Goal: Task Accomplishment & Management: Manage account settings

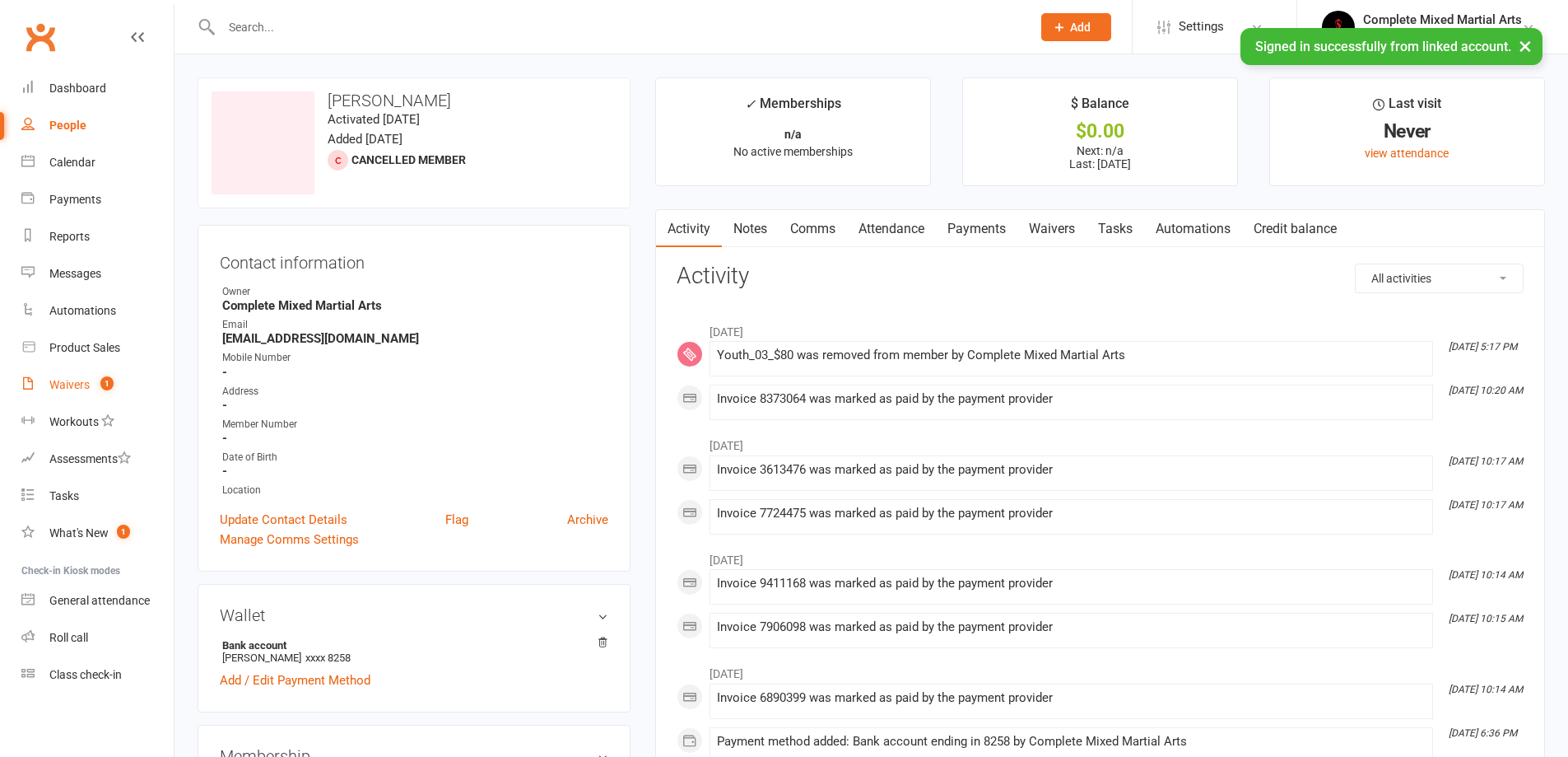
click at [120, 378] on link "Waivers 1" at bounding box center [98, 385] width 152 height 37
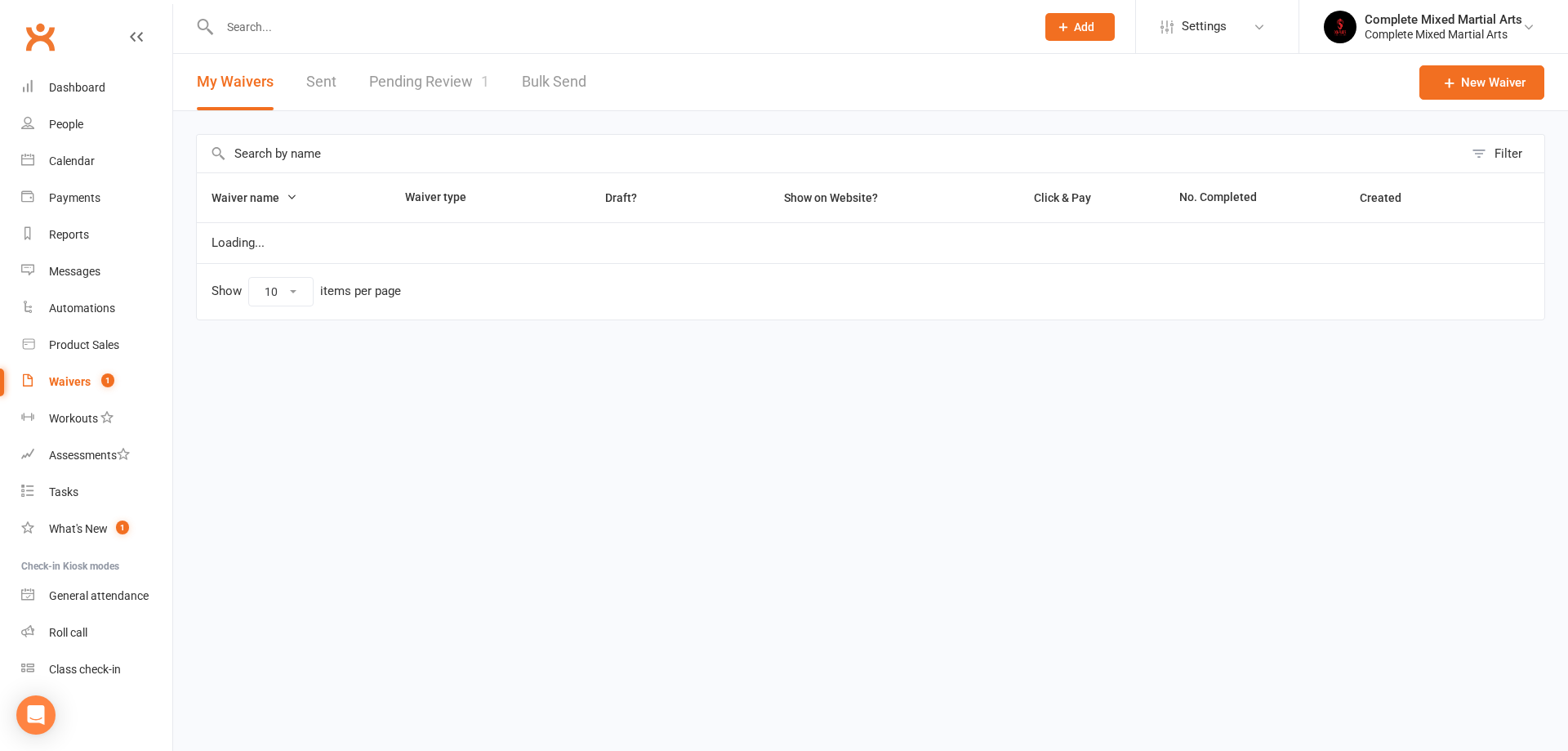
click at [391, 91] on link "Pending Review 1" at bounding box center [428, 82] width 120 height 57
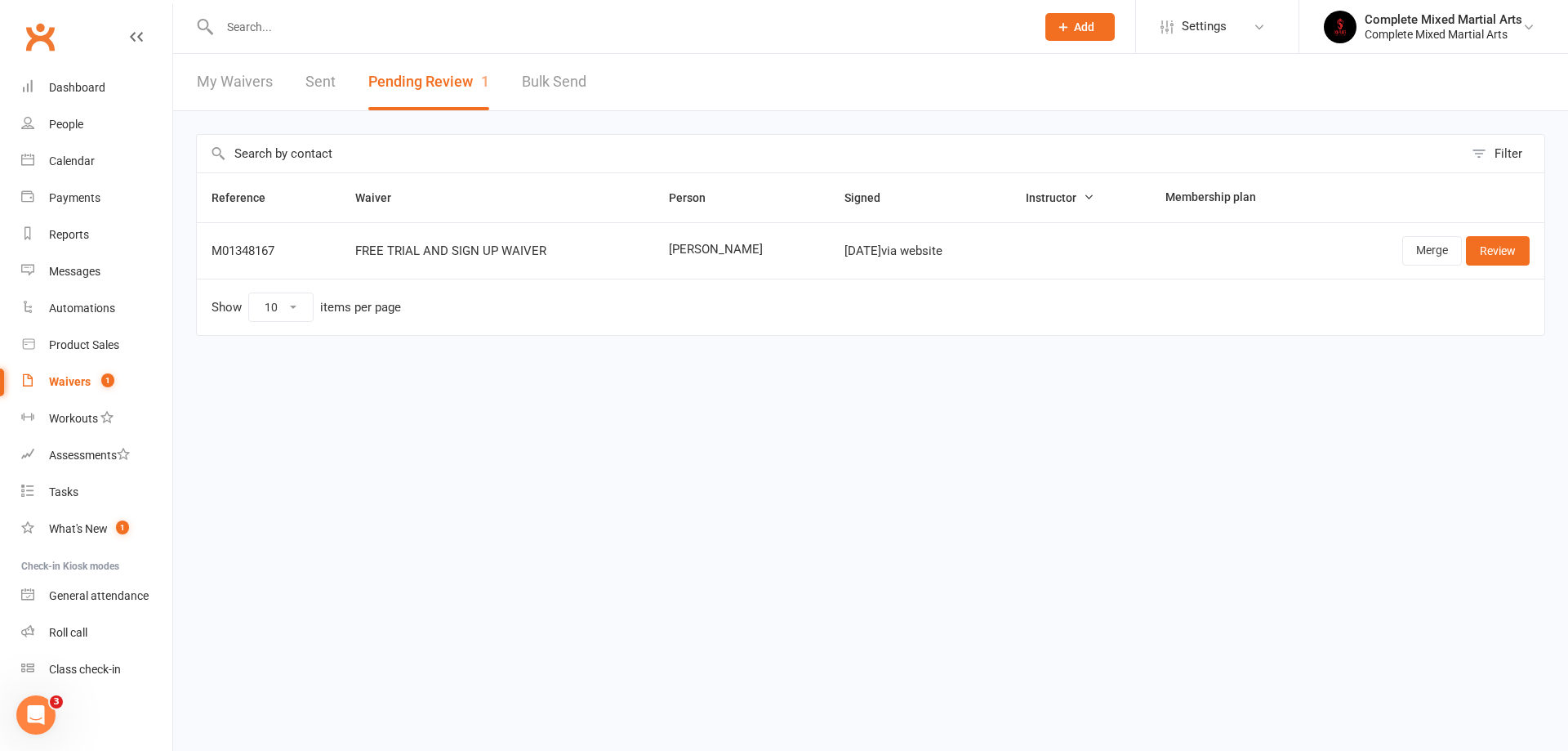
click at [255, 38] on input "text" at bounding box center [619, 26] width 809 height 23
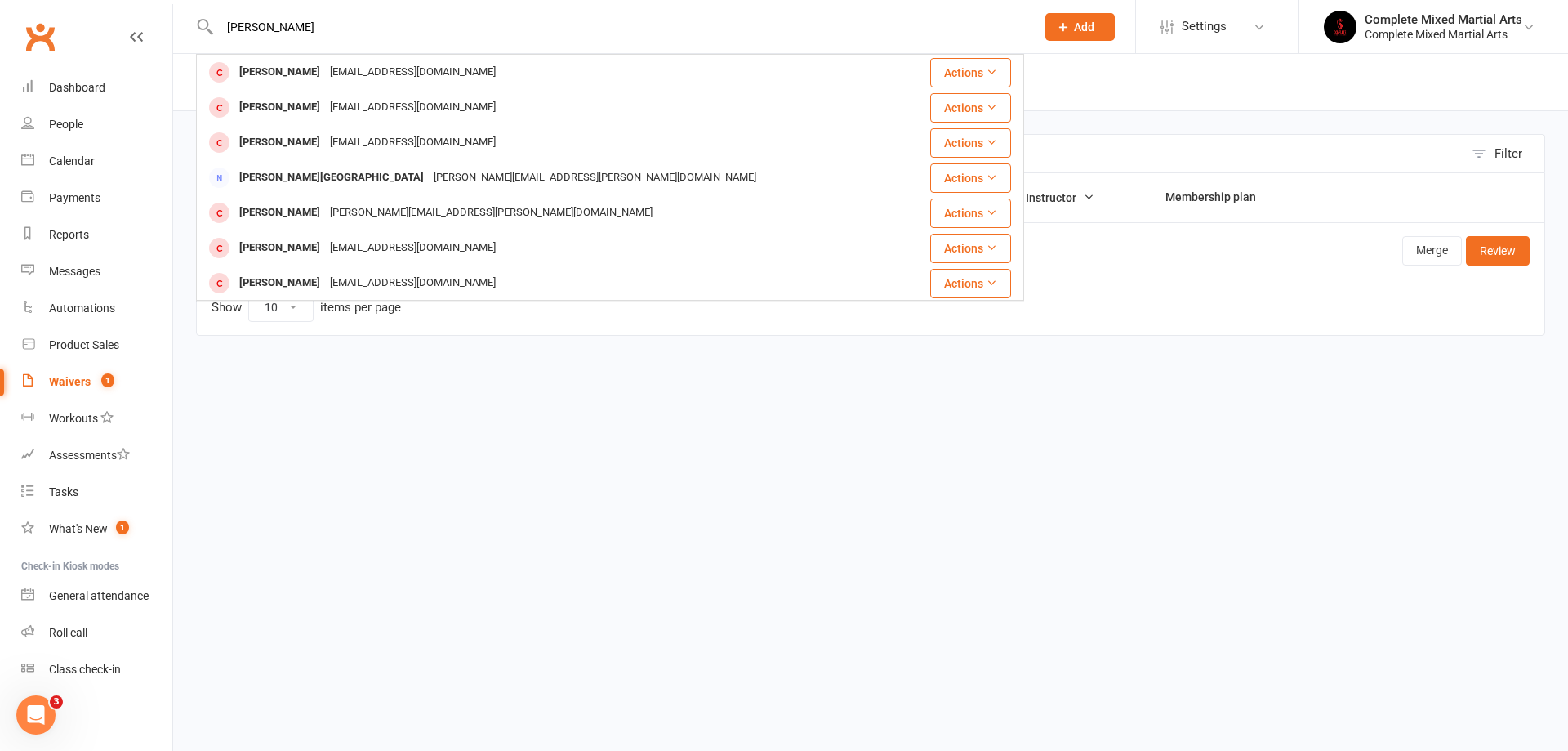
type input "[PERSON_NAME]"
click at [276, 108] on div "[PERSON_NAME]" at bounding box center [279, 107] width 91 height 23
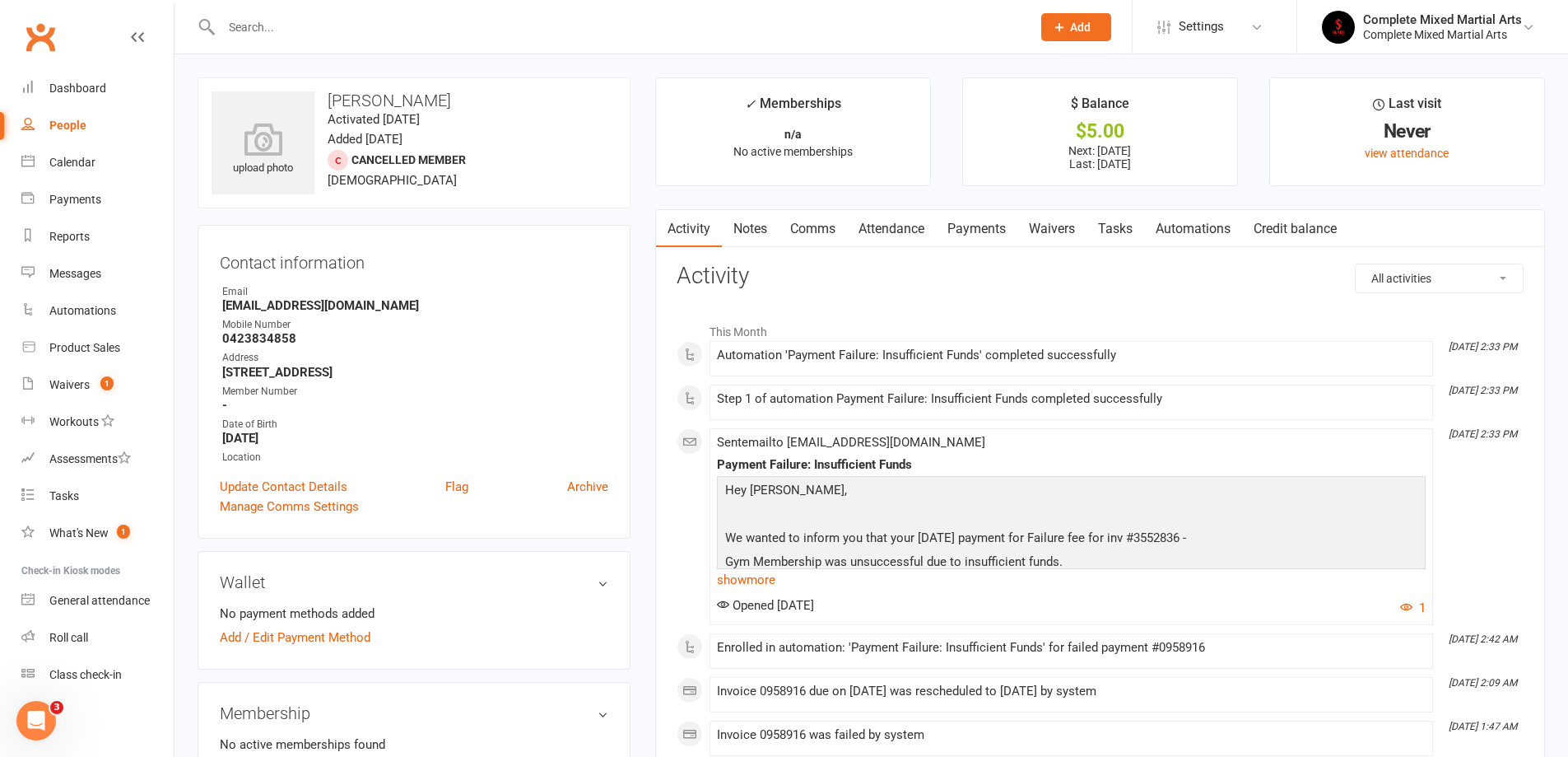
click at [970, 227] on link "Payments" at bounding box center [976, 229] width 82 height 38
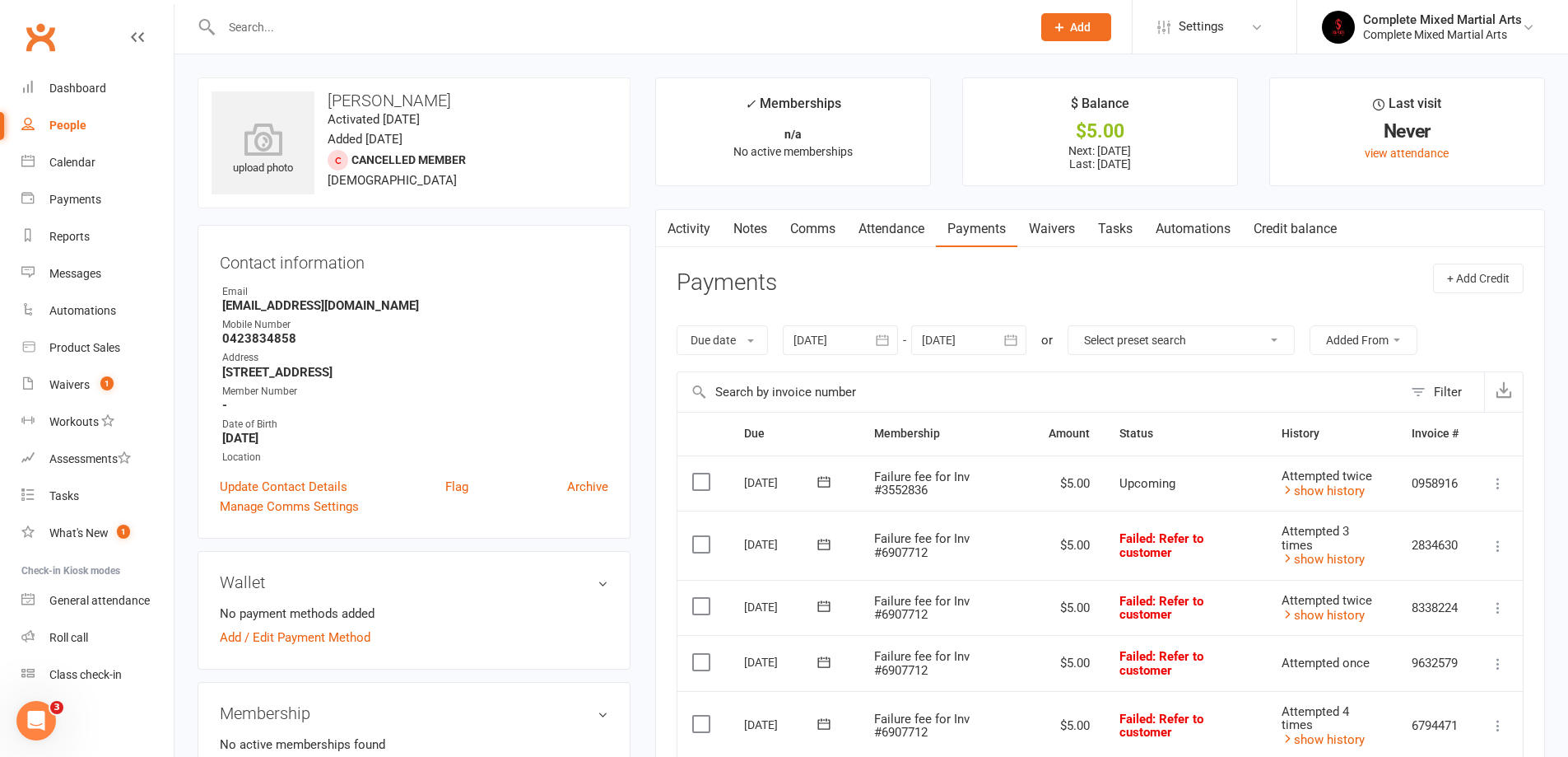
scroll to position [83, 0]
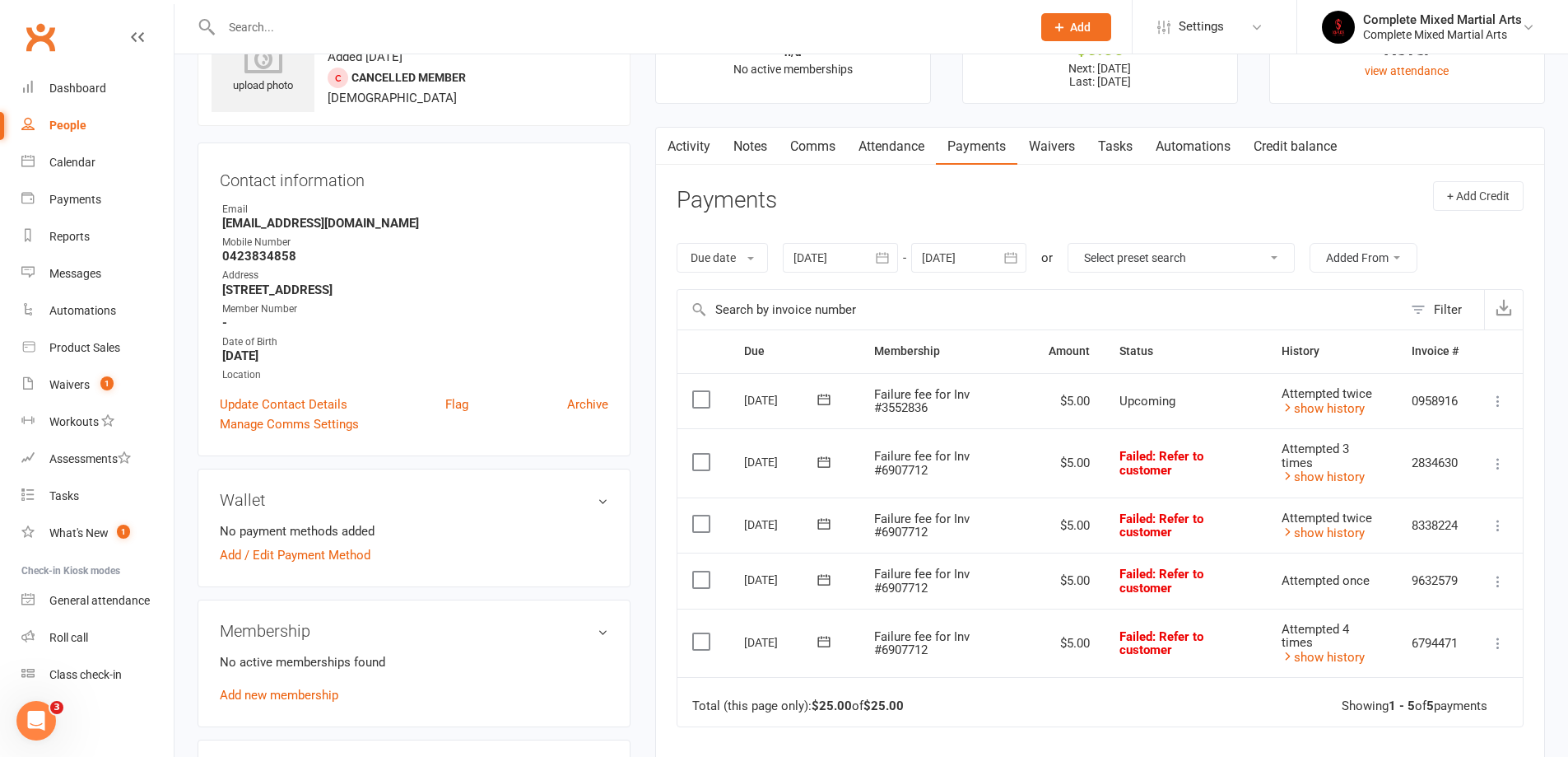
click at [1492, 398] on icon at bounding box center [1498, 401] width 16 height 16
click at [1403, 535] on link "Skip" at bounding box center [1426, 532] width 163 height 33
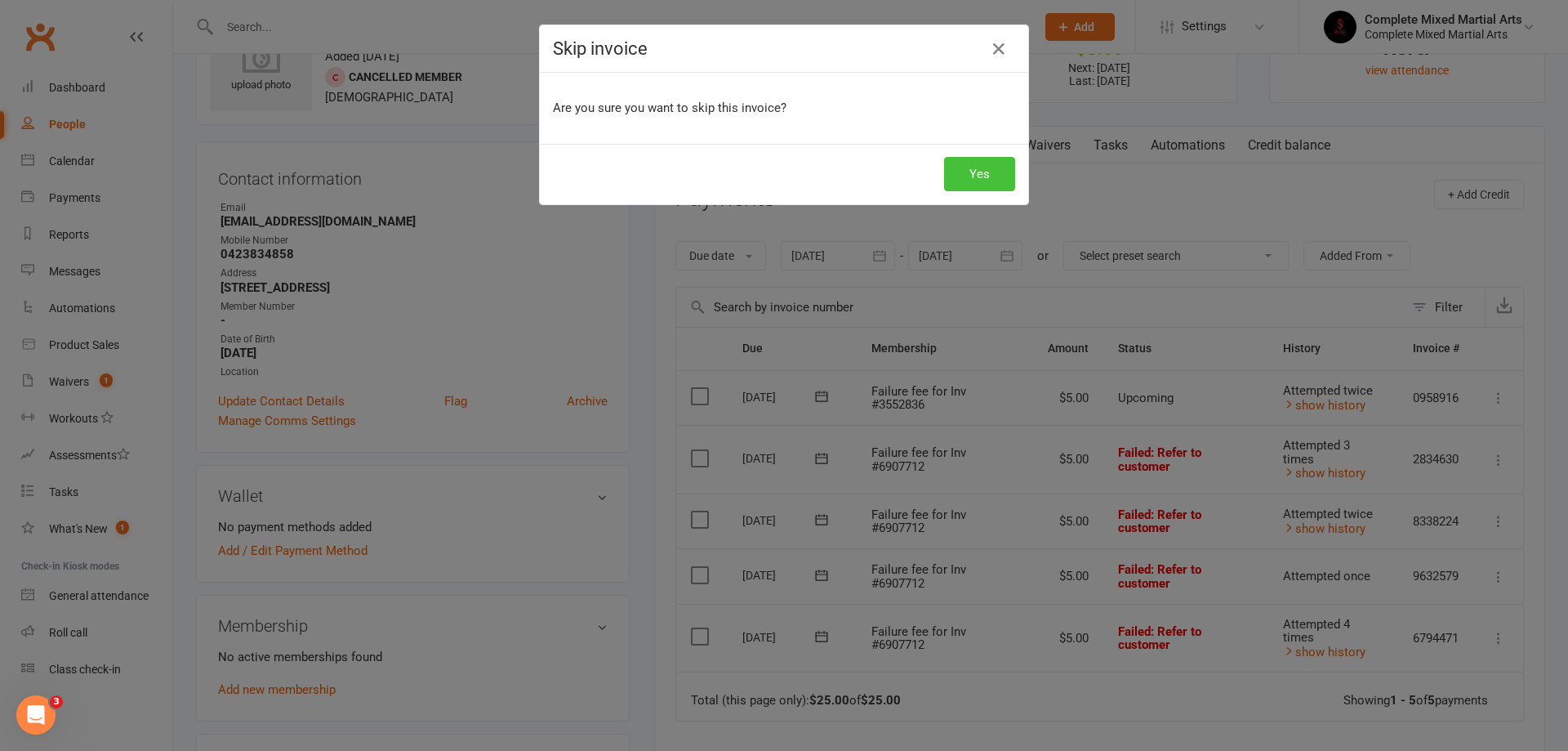
click at [971, 173] on button "Yes" at bounding box center [979, 174] width 71 height 34
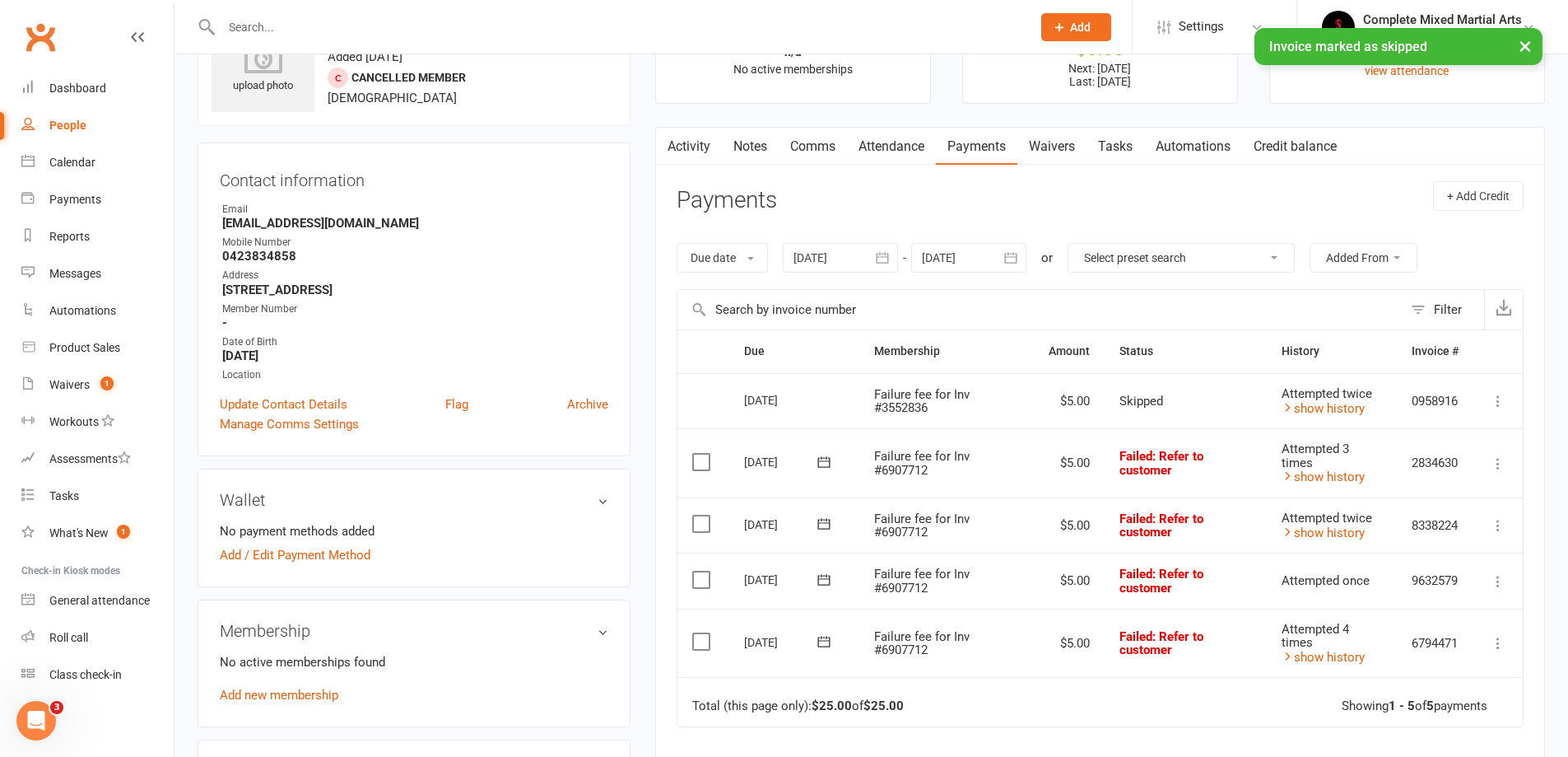
click at [1496, 472] on button at bounding box center [1498, 464] width 20 height 20
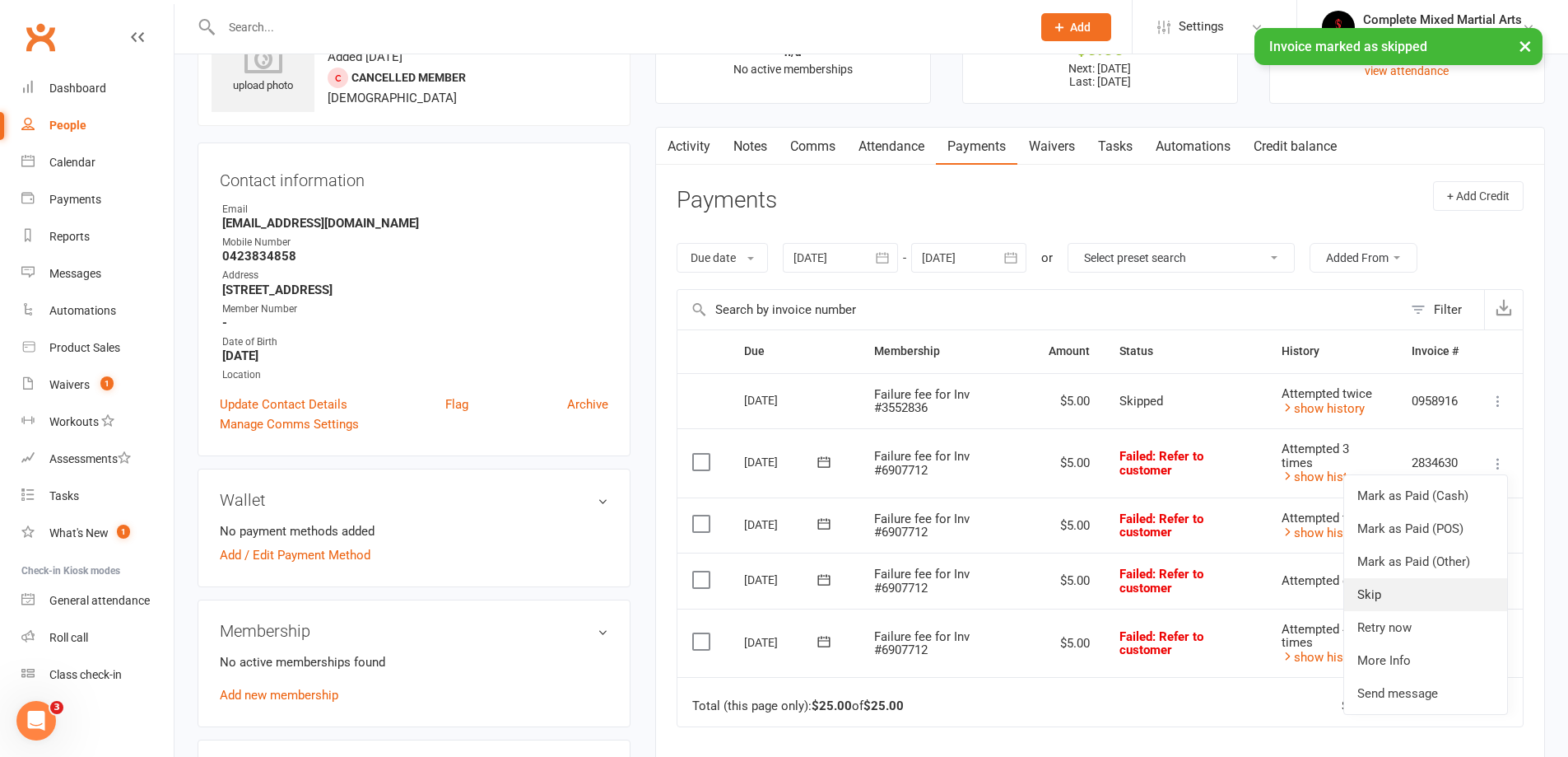
click at [1380, 605] on link "Skip" at bounding box center [1426, 595] width 163 height 33
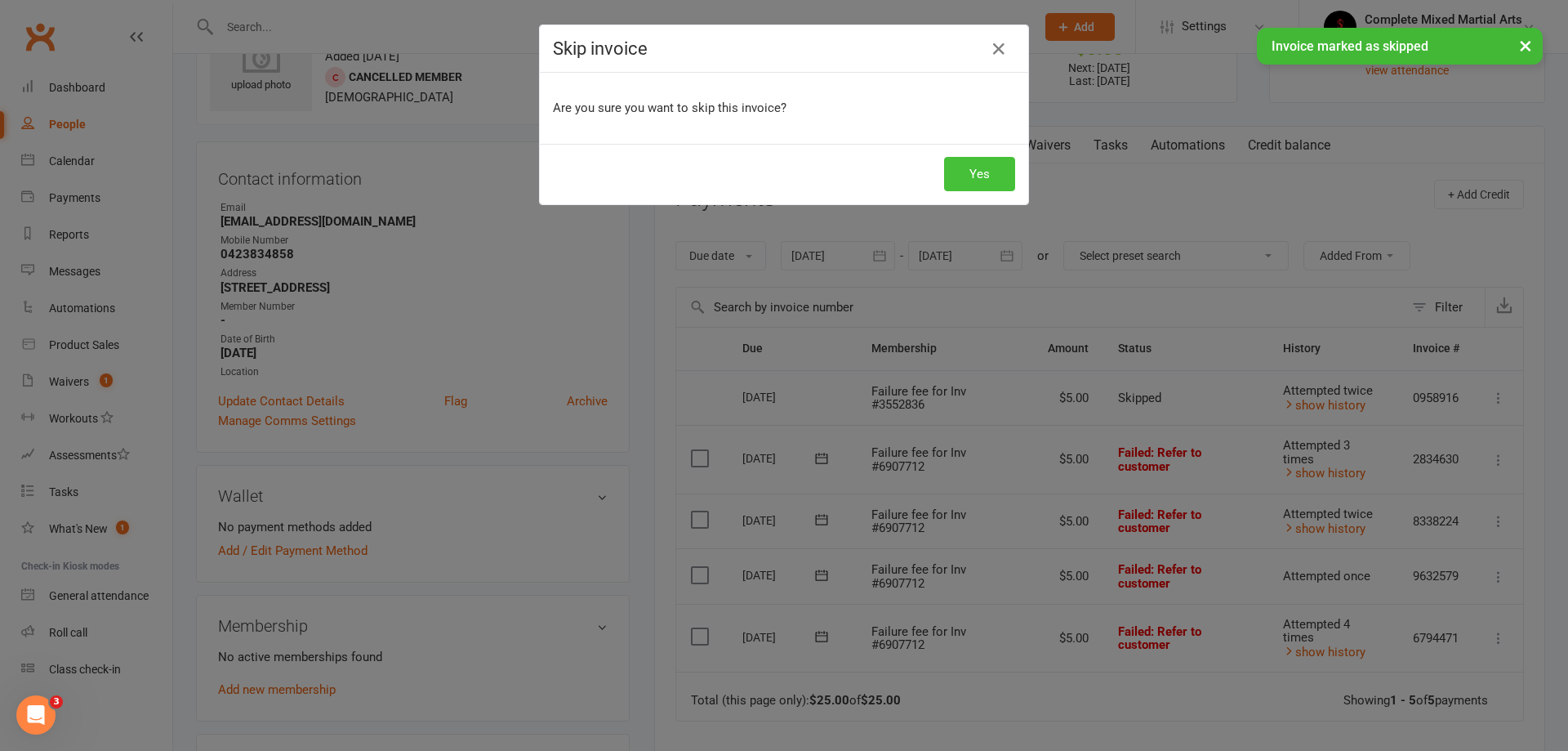
click at [970, 166] on button "Yes" at bounding box center [979, 174] width 71 height 34
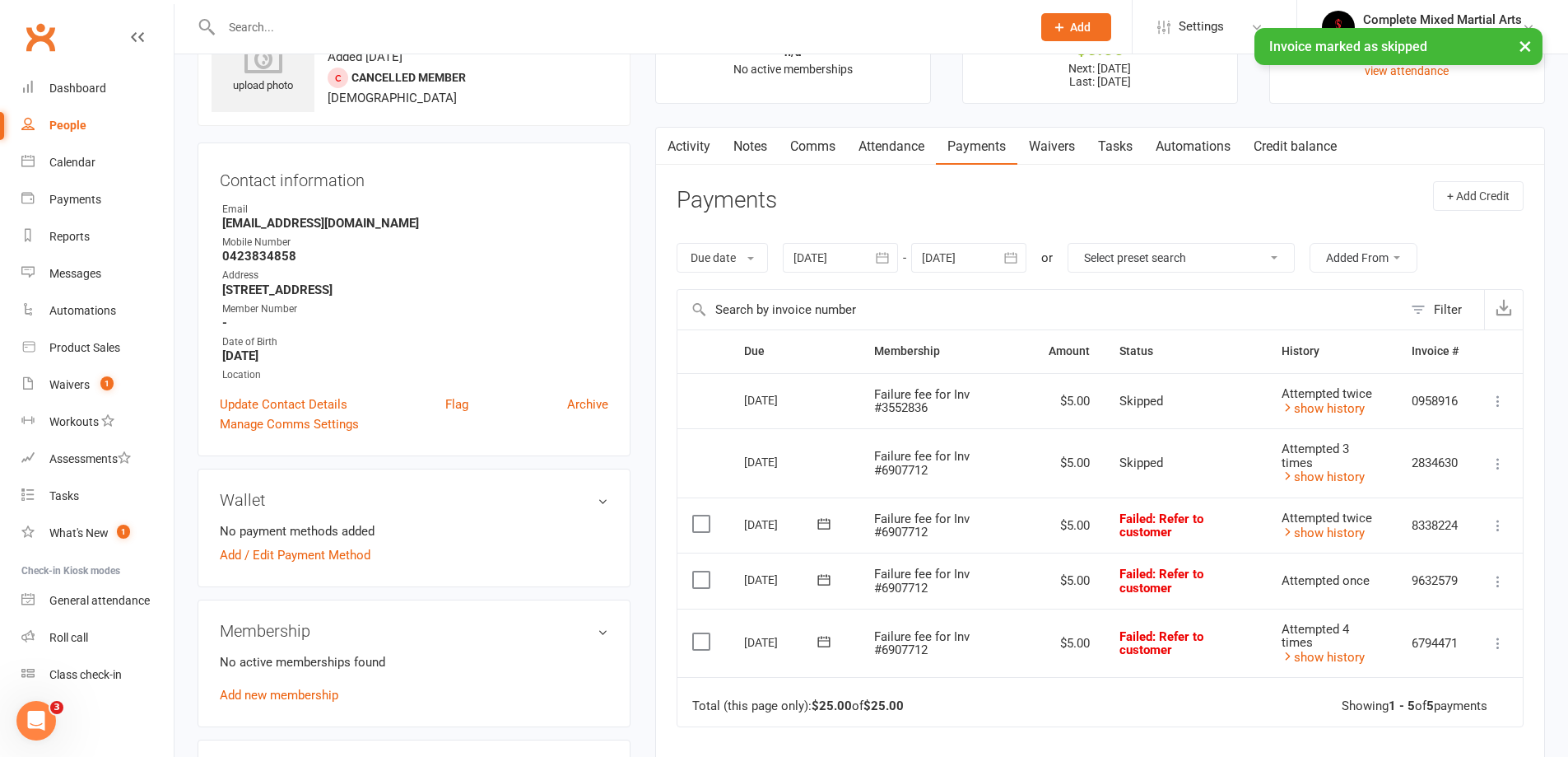
click at [1493, 526] on icon at bounding box center [1498, 526] width 16 height 16
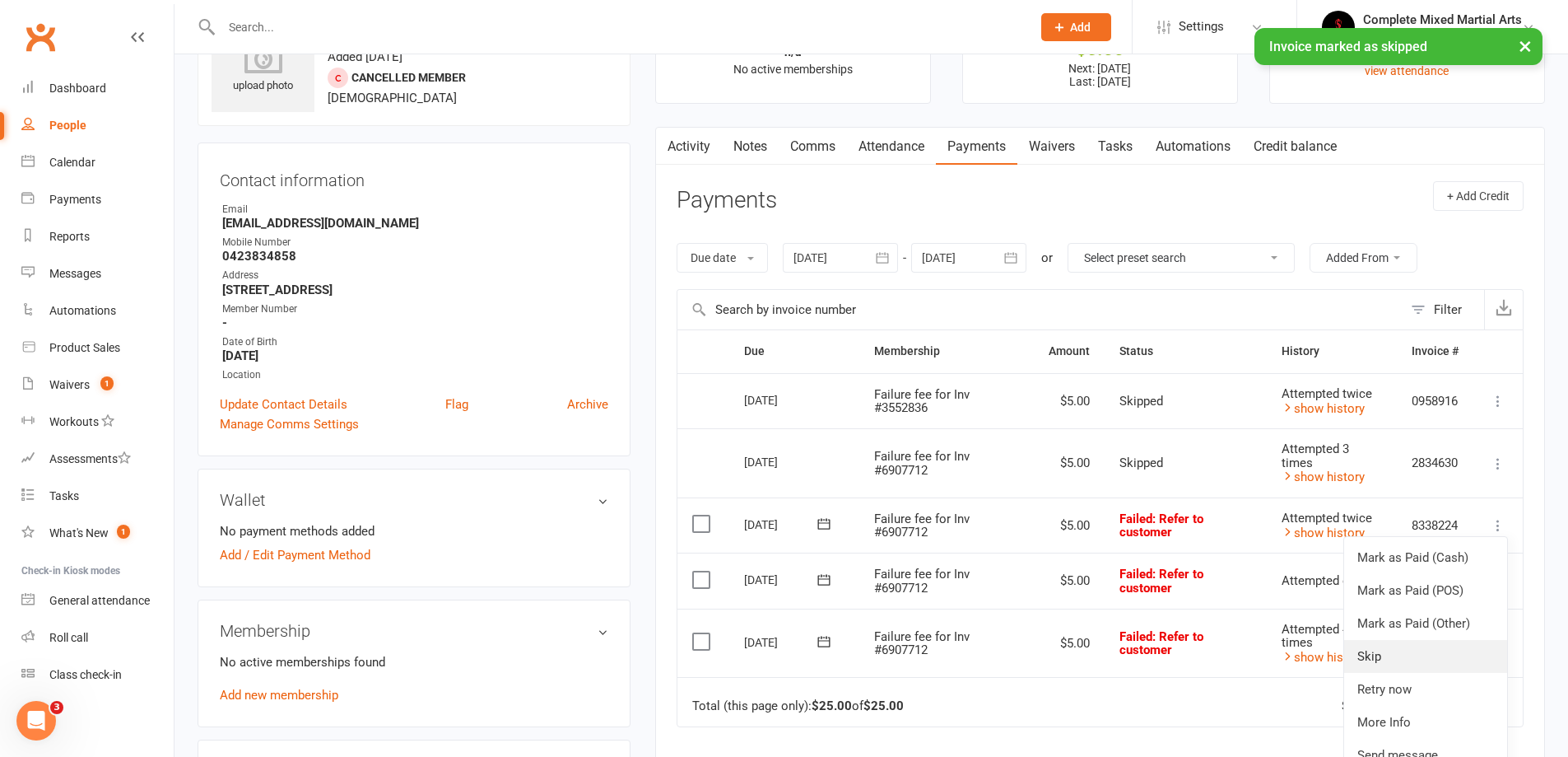
click at [1368, 656] on link "Skip" at bounding box center [1426, 656] width 163 height 33
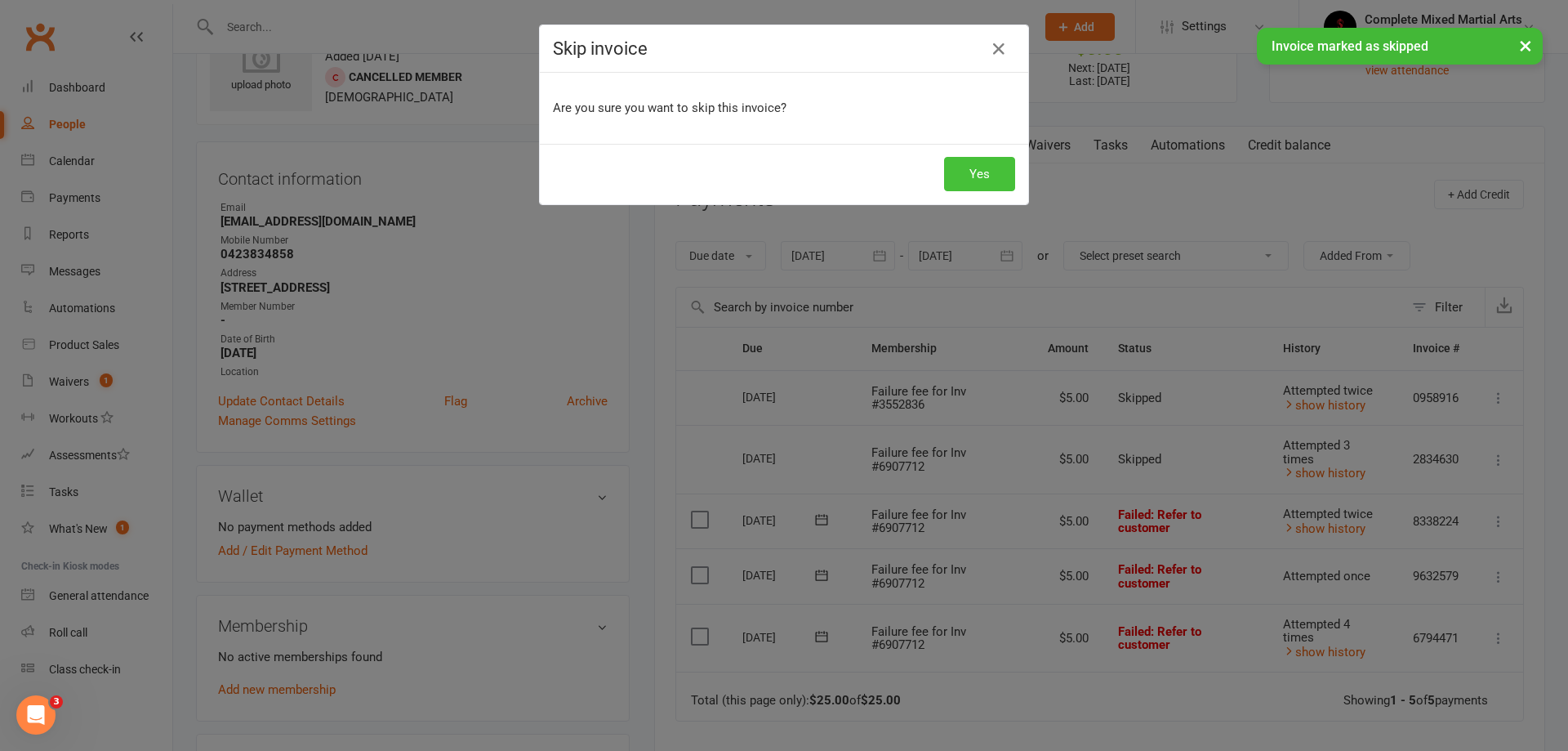
click at [979, 173] on button "Yes" at bounding box center [979, 174] width 71 height 34
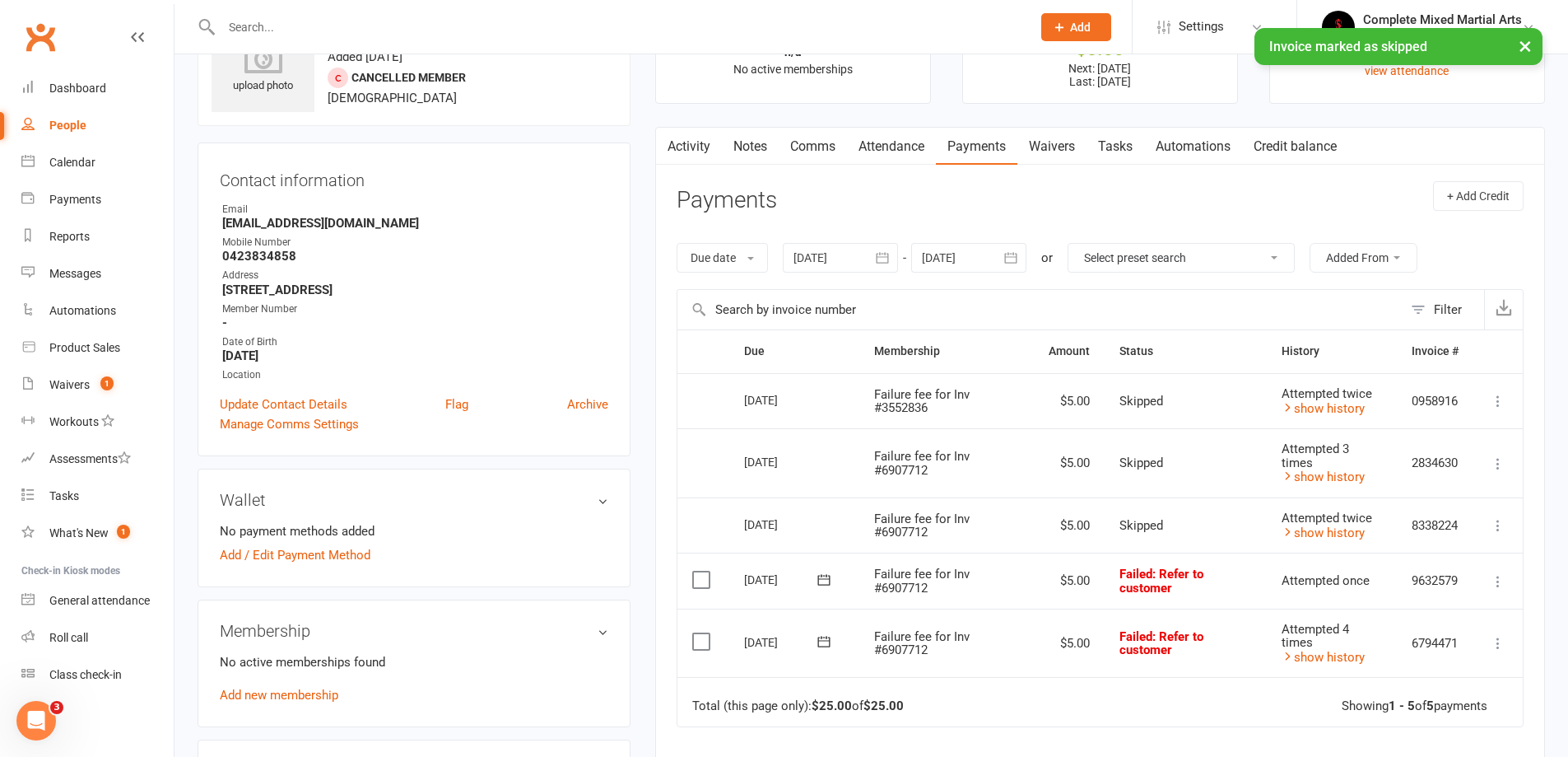
click at [1498, 585] on icon at bounding box center [1498, 581] width 16 height 16
click at [1382, 705] on link "Skip" at bounding box center [1426, 712] width 163 height 33
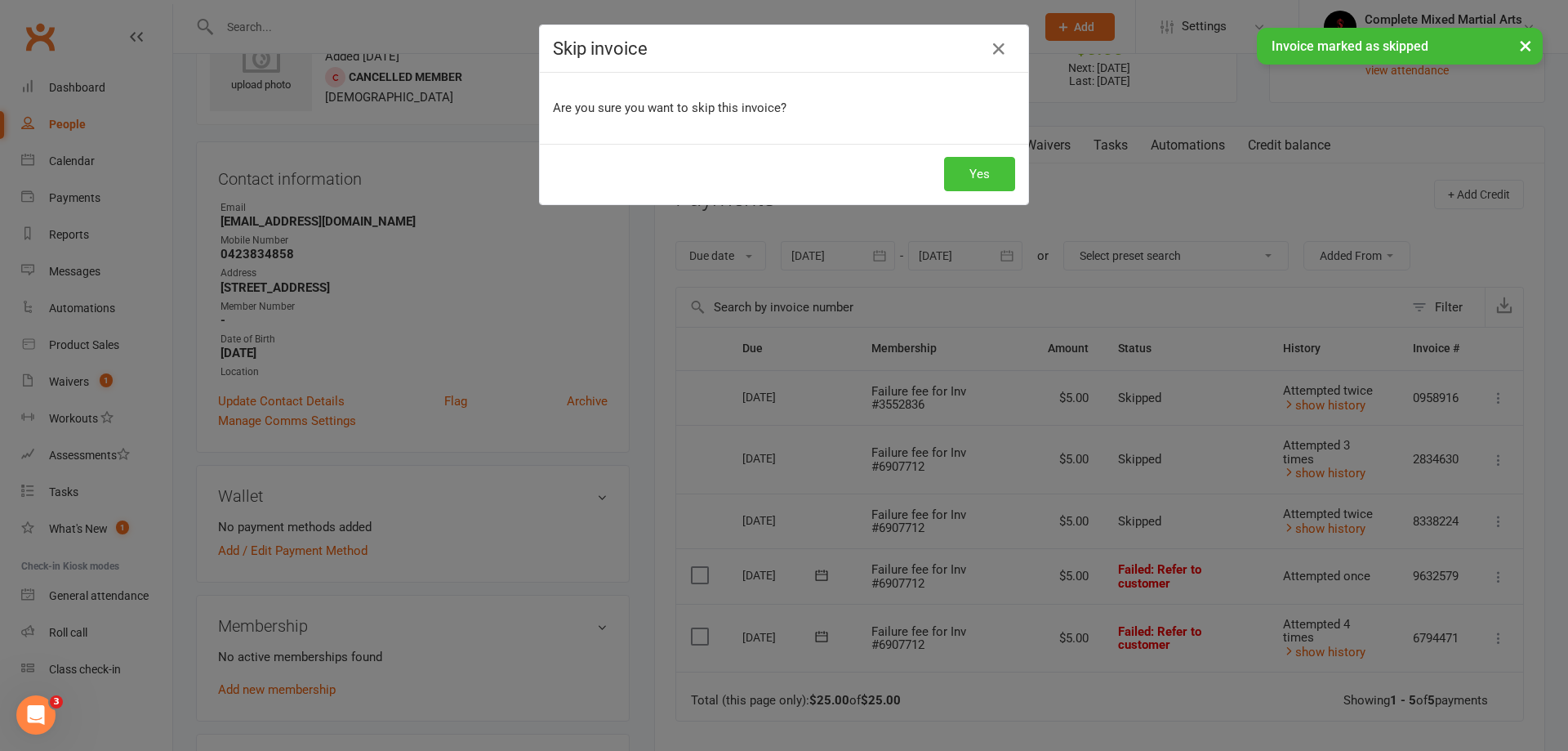
click at [965, 177] on button "Yes" at bounding box center [979, 174] width 71 height 34
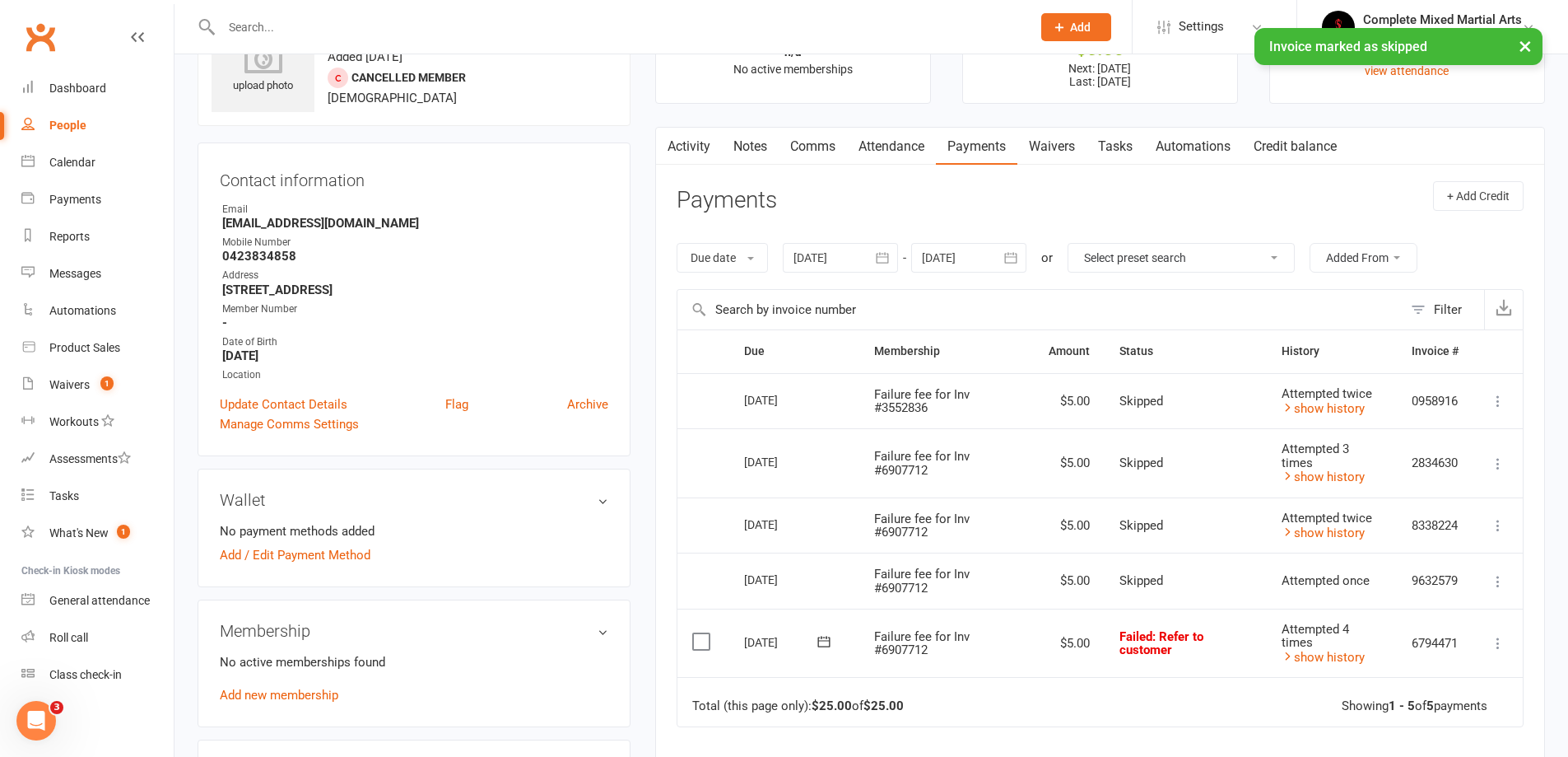
click at [1508, 643] on td "Mark as Paid (Cash) Mark as Paid (POS) Mark as Paid (Other) Skip Retry now More…" at bounding box center [1498, 643] width 49 height 69
click at [1486, 648] on td "Mark as Paid (Cash) Mark as Paid (POS) Mark as Paid (Other) Skip Retry now More…" at bounding box center [1498, 643] width 49 height 69
click at [1493, 644] on icon at bounding box center [1498, 643] width 16 height 16
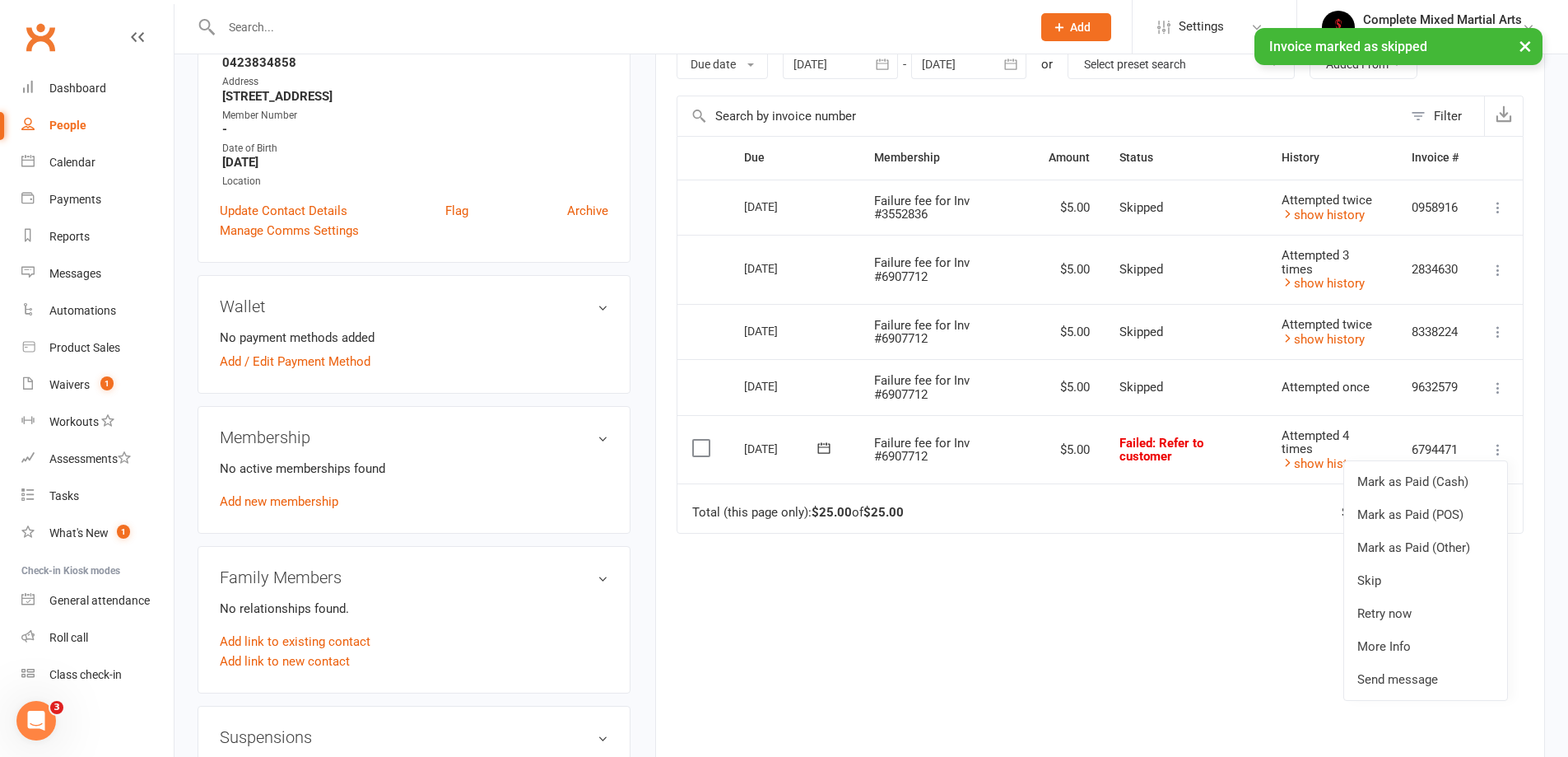
scroll to position [329, 0]
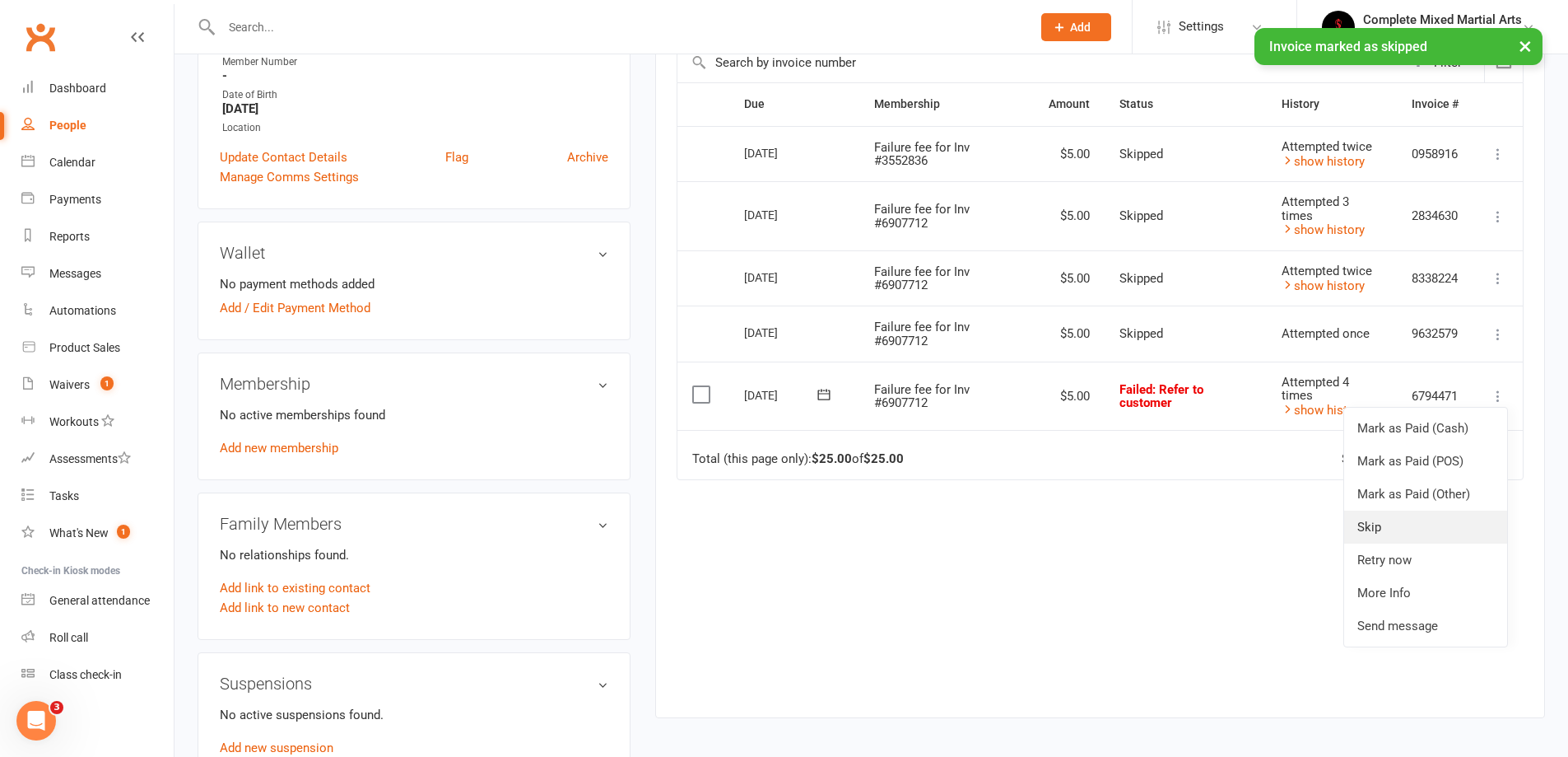
click at [1377, 531] on link "Skip" at bounding box center [1426, 526] width 163 height 33
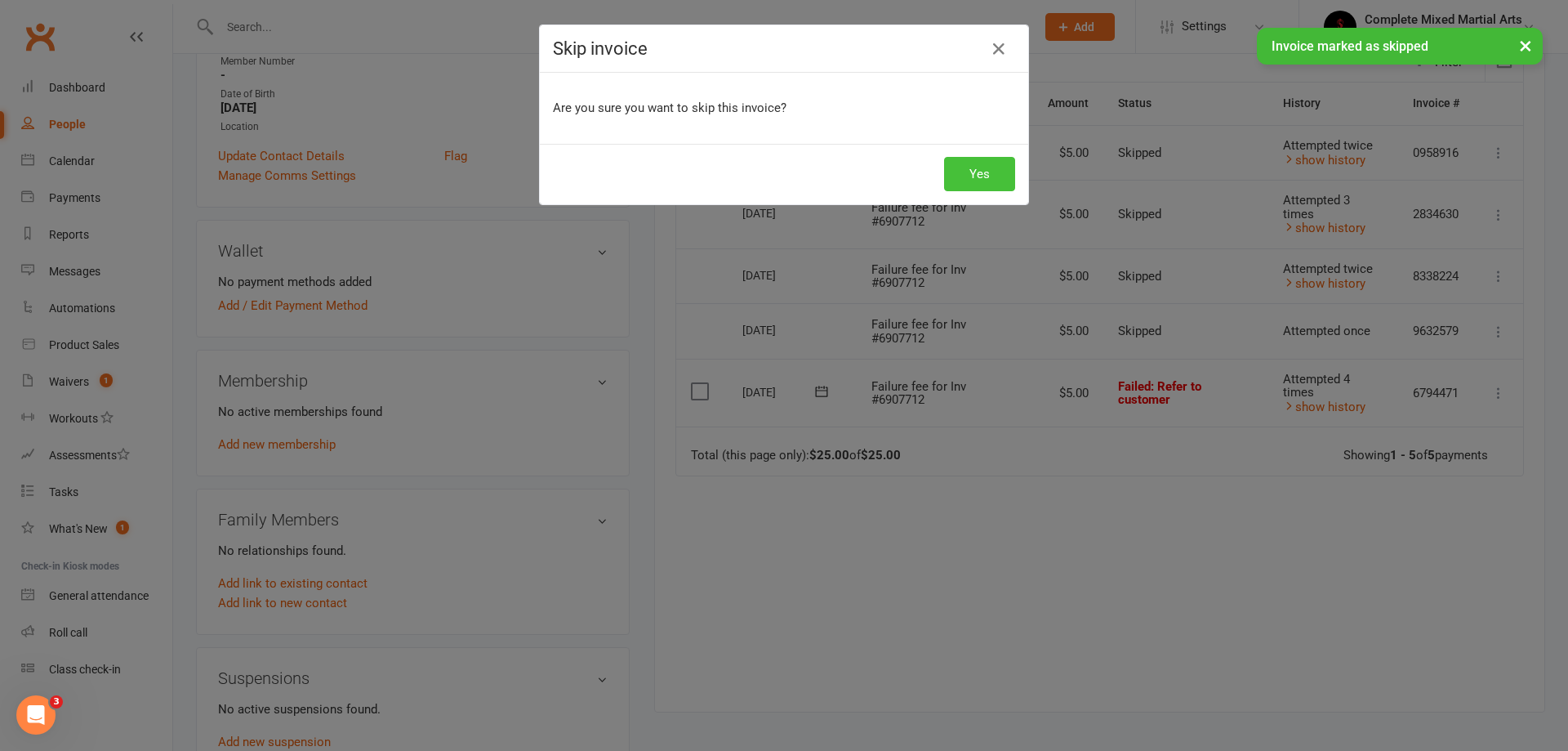
click at [972, 181] on button "Yes" at bounding box center [979, 174] width 71 height 34
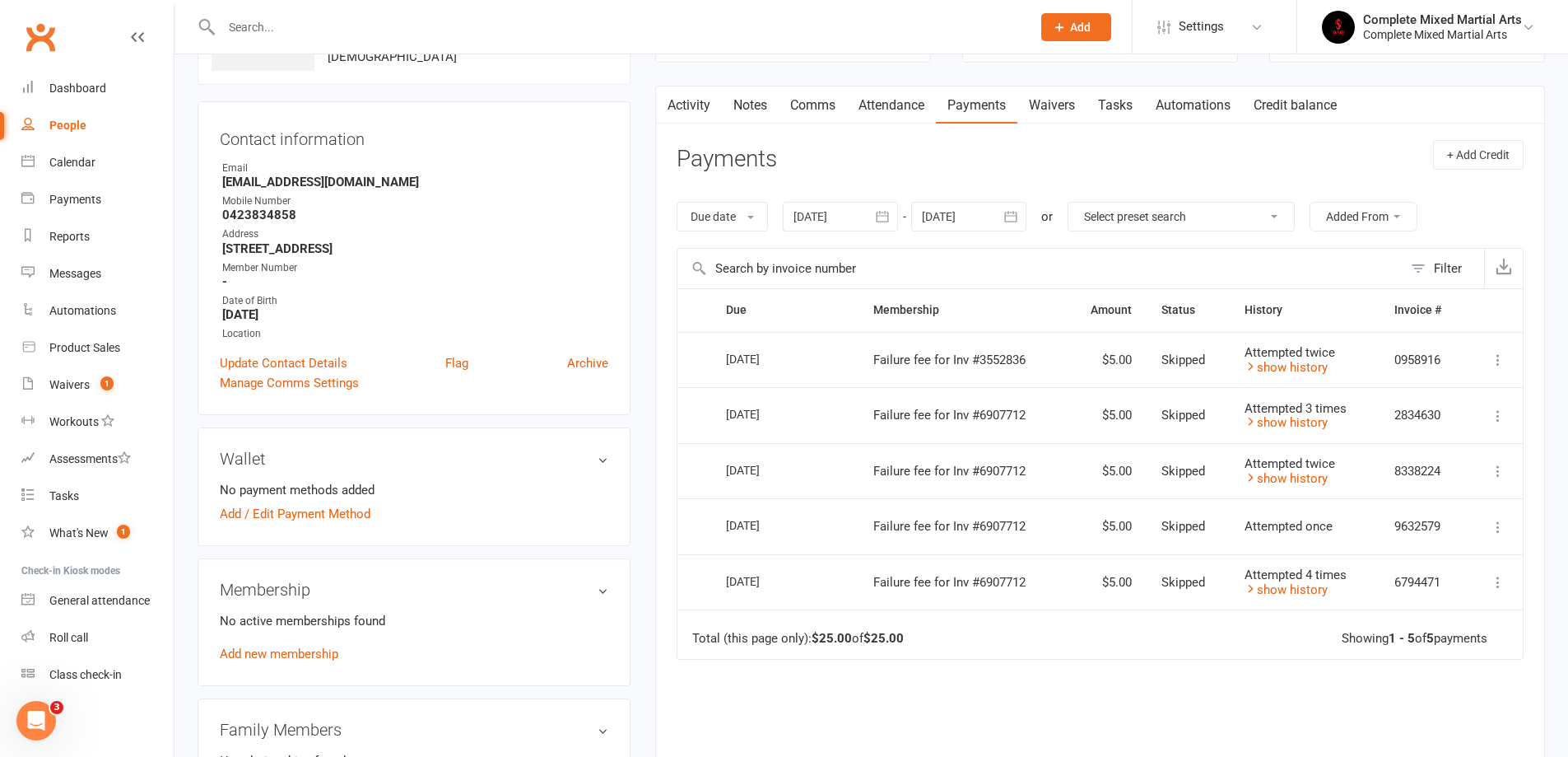
scroll to position [0, 0]
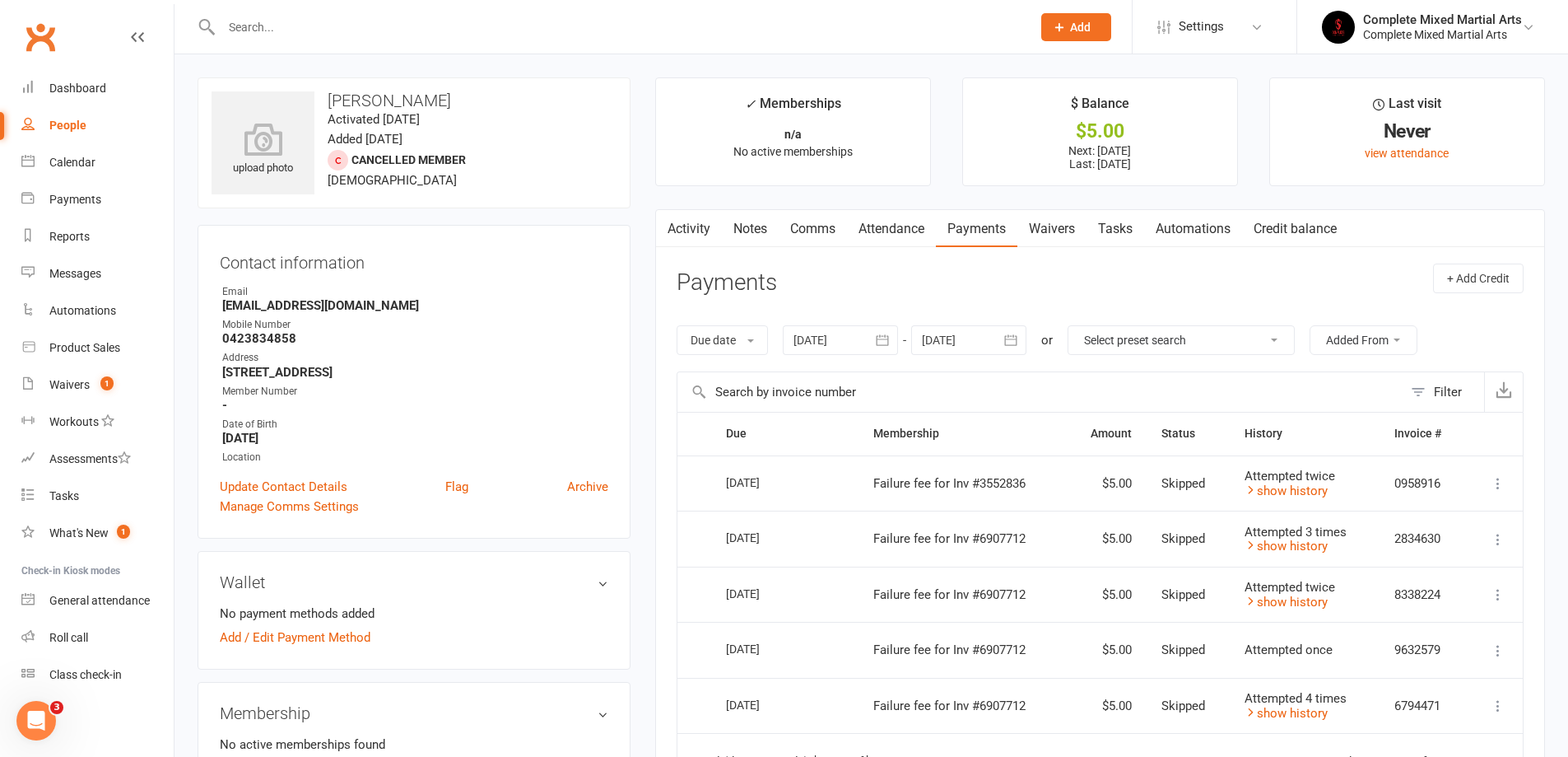
drag, startPoint x: 288, startPoint y: 40, endPoint x: 259, endPoint y: 30, distance: 30.7
click at [282, 39] on div at bounding box center [609, 26] width 822 height 54
click at [243, 24] on input "text" at bounding box center [618, 26] width 803 height 23
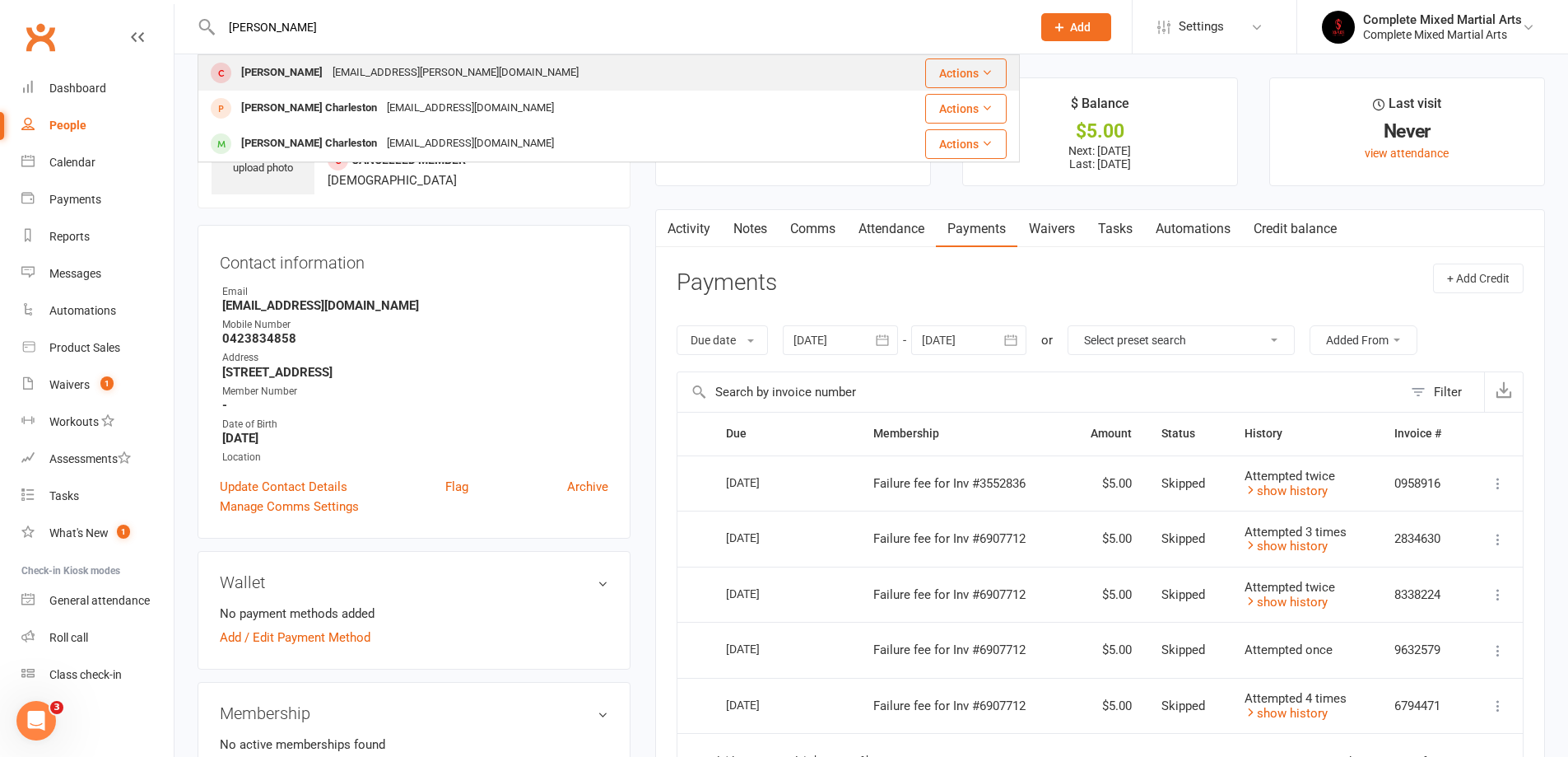
type input "[PERSON_NAME]"
click at [314, 66] on div "[PERSON_NAME]" at bounding box center [281, 73] width 92 height 24
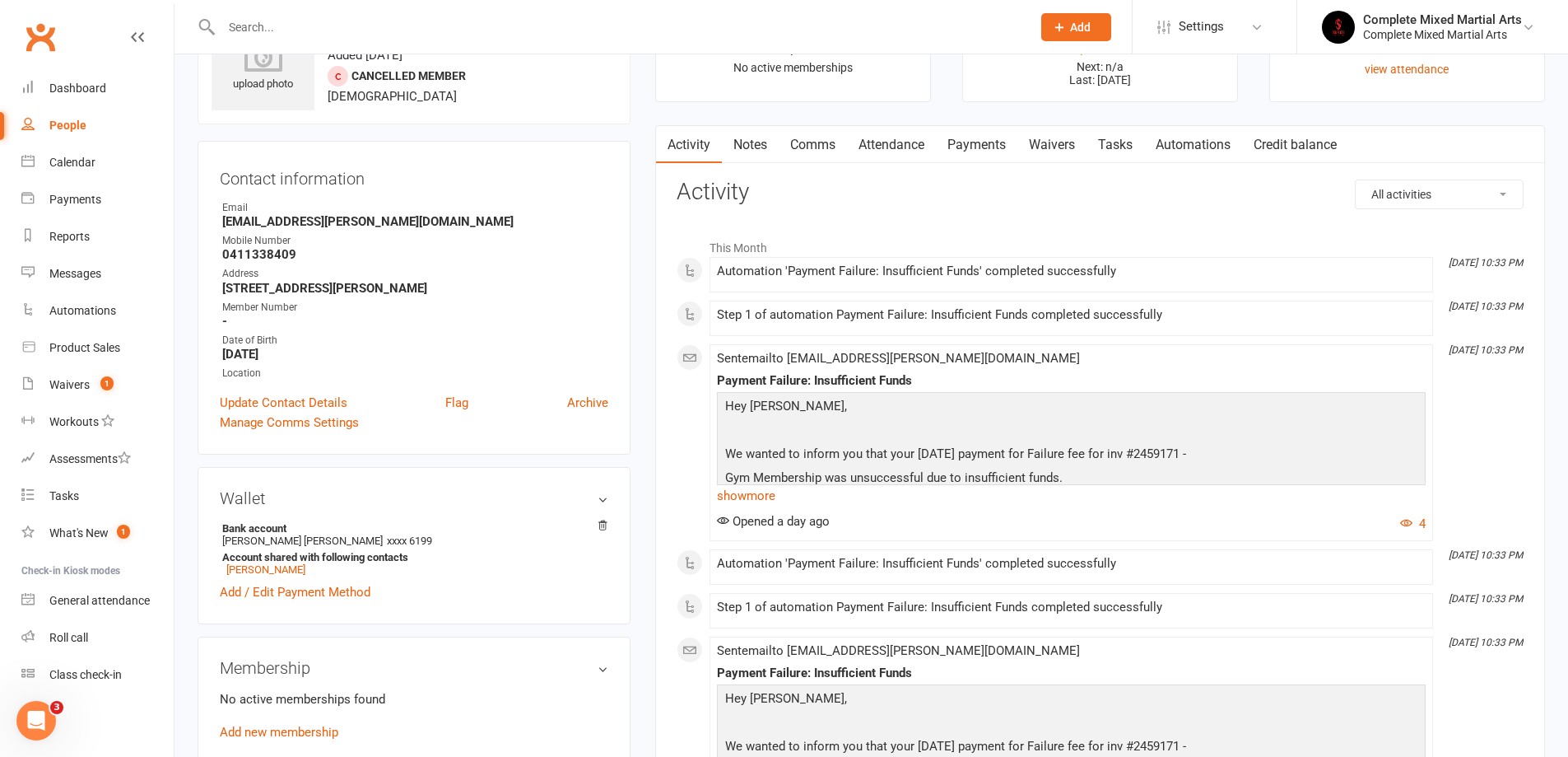
scroll to position [164, 0]
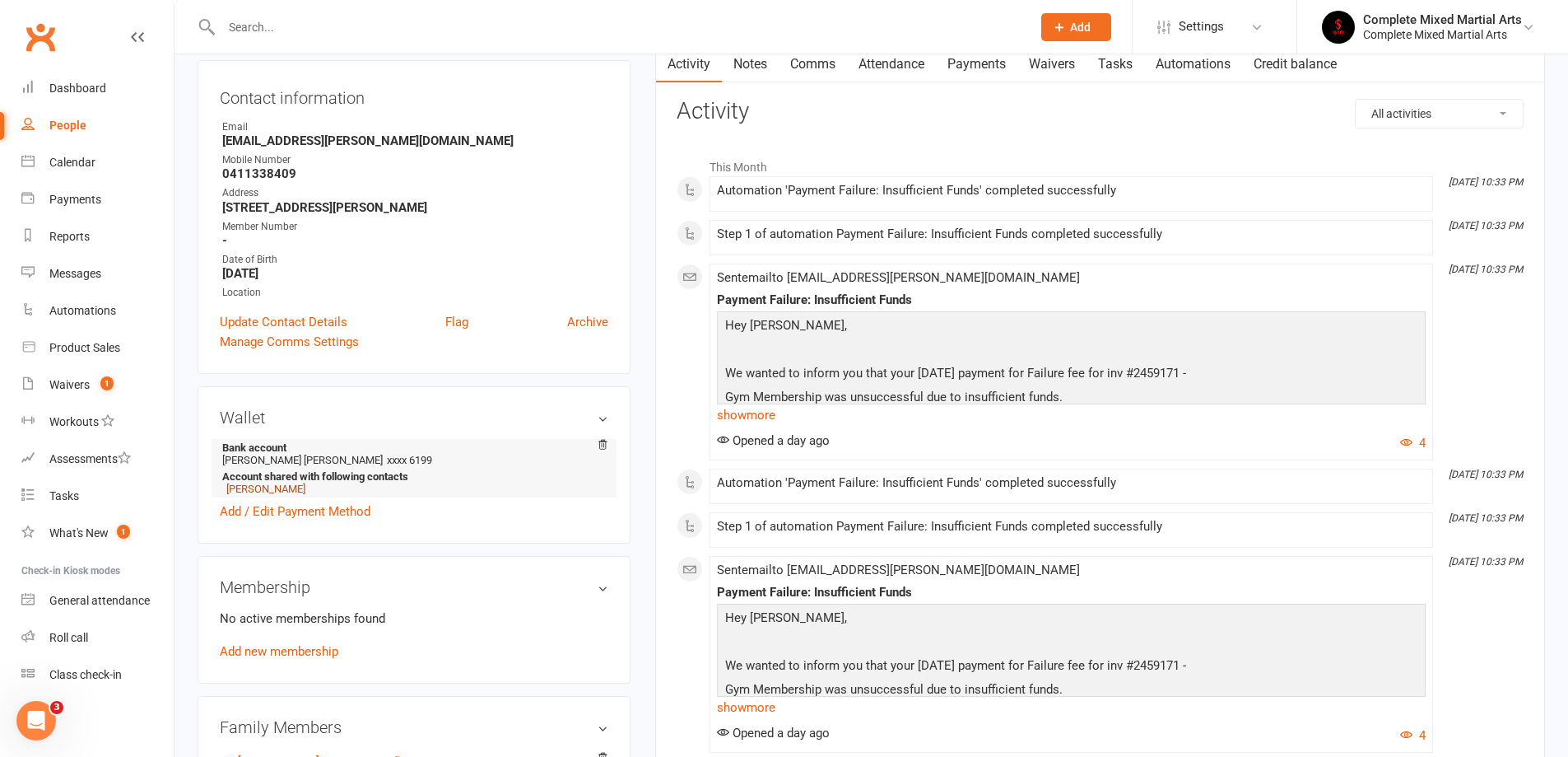
click at [289, 491] on link "[PERSON_NAME]" at bounding box center [265, 489] width 79 height 13
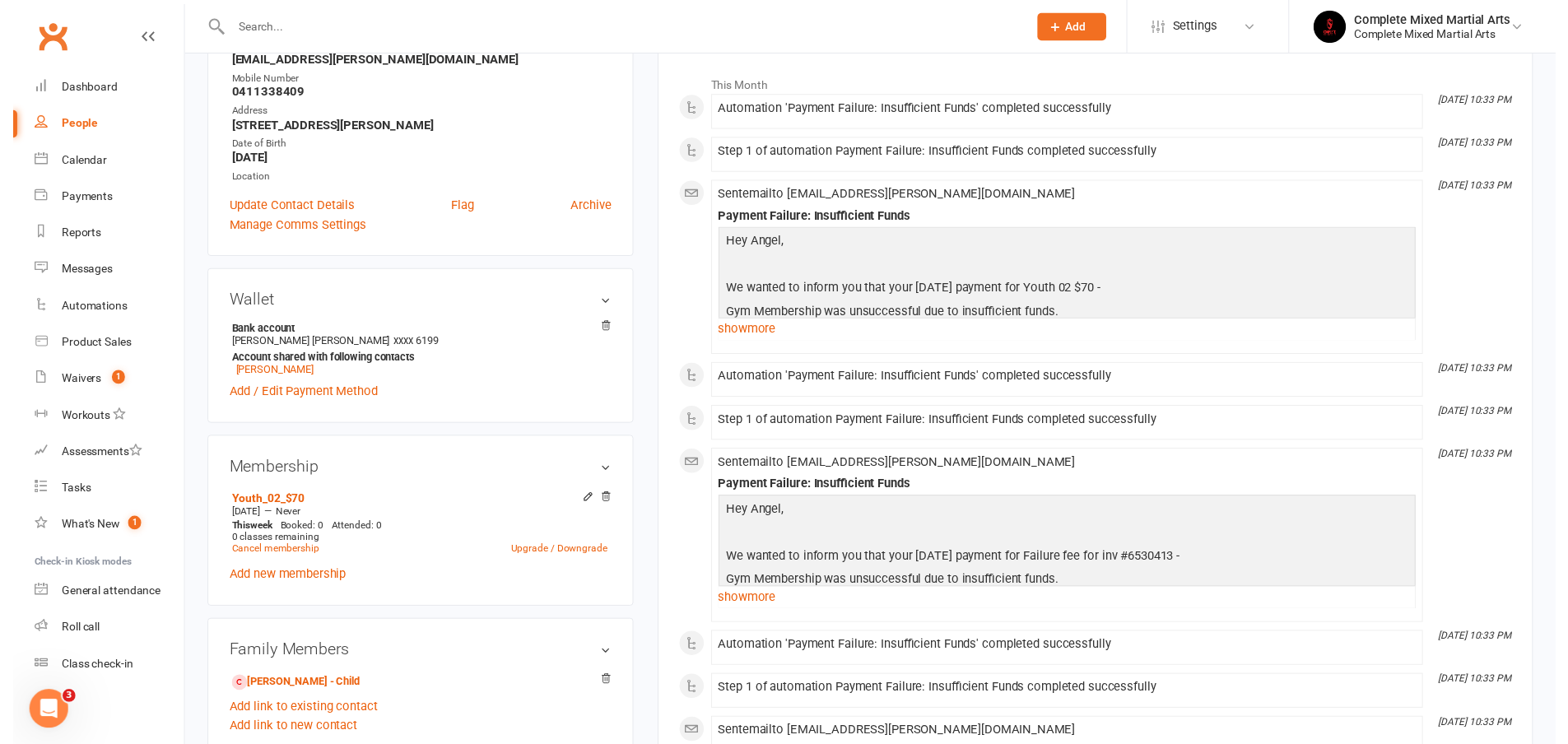
scroll to position [247, 0]
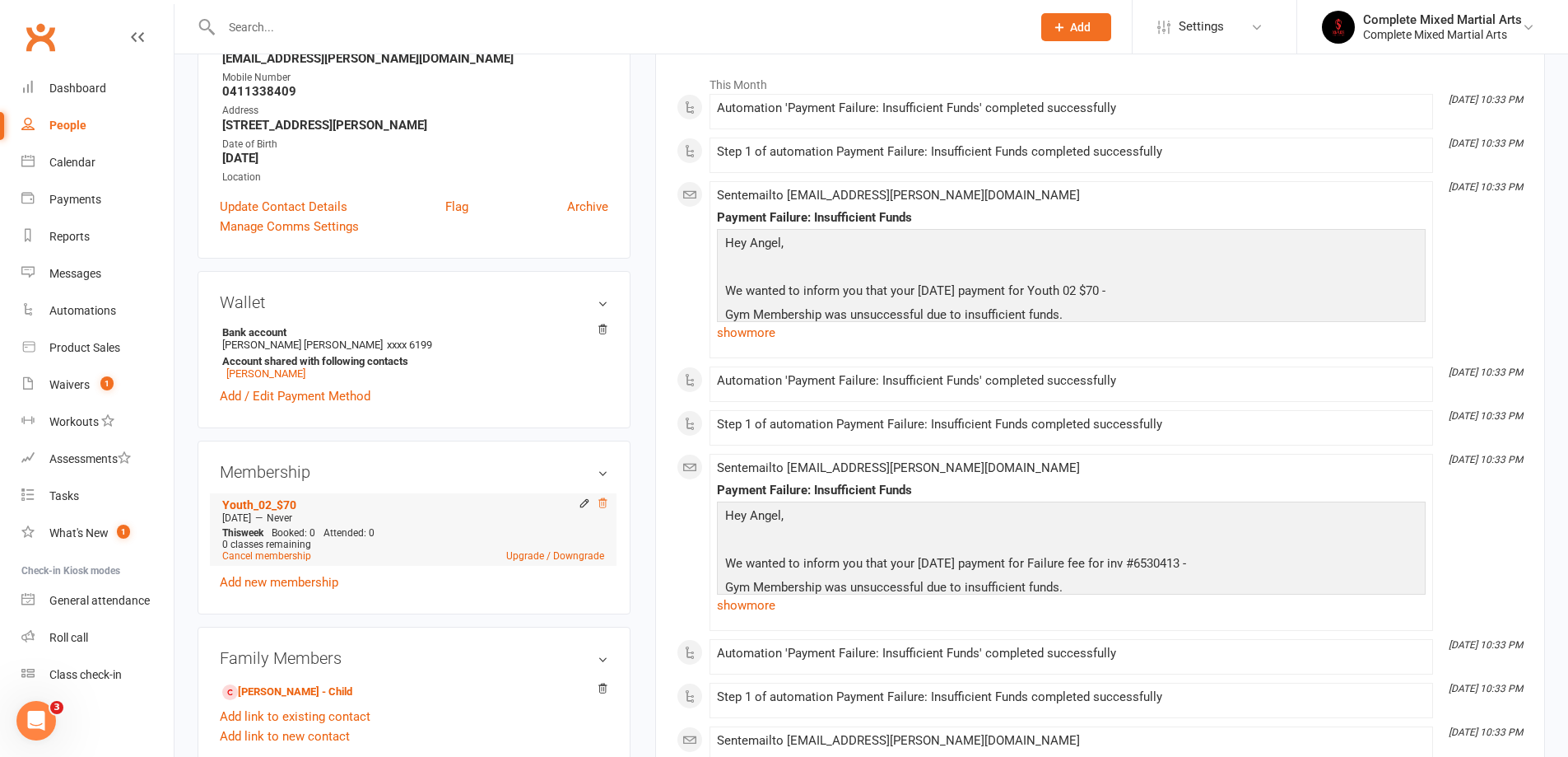
click at [607, 504] on icon at bounding box center [603, 503] width 12 height 12
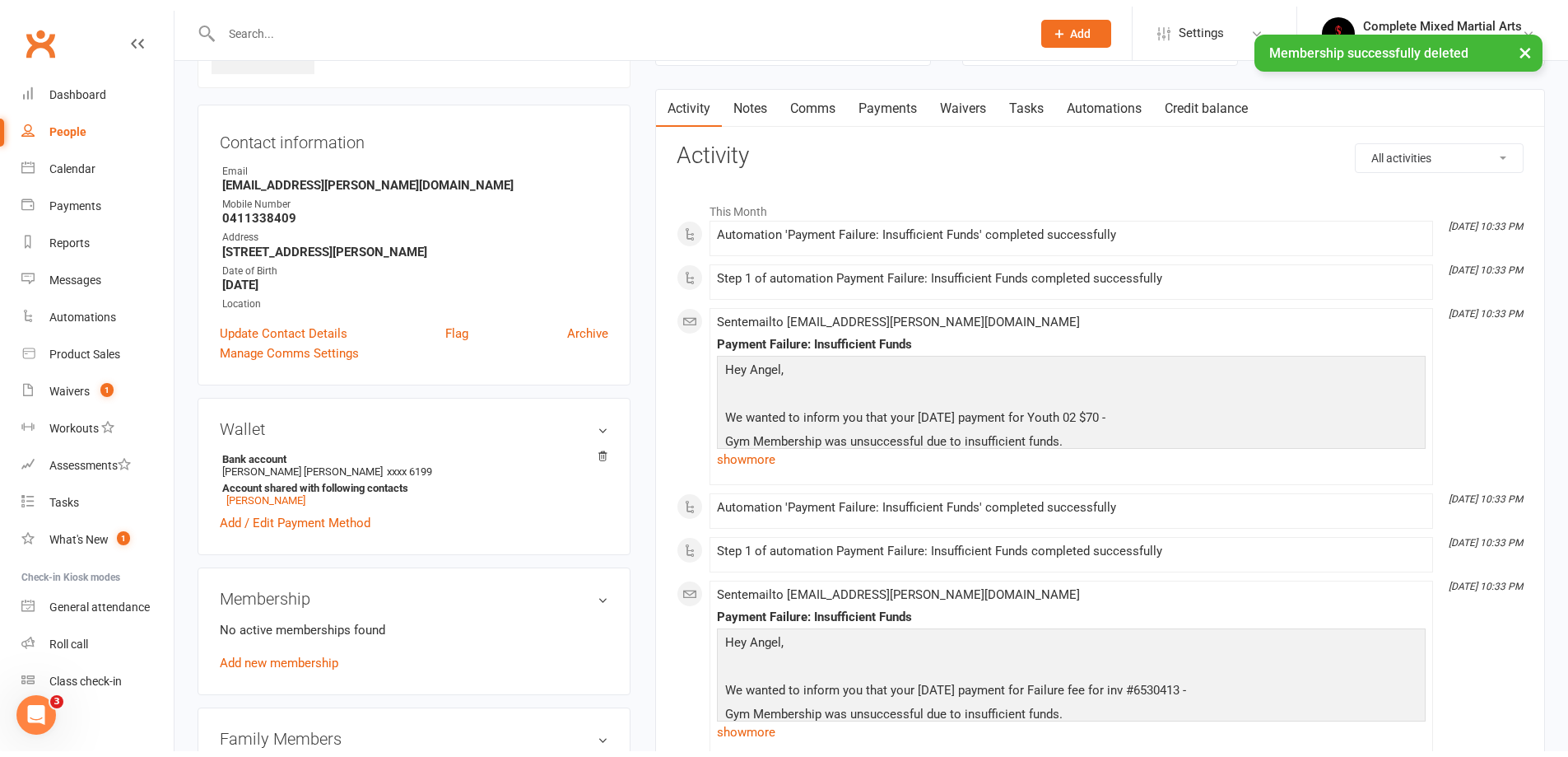
scroll to position [0, 0]
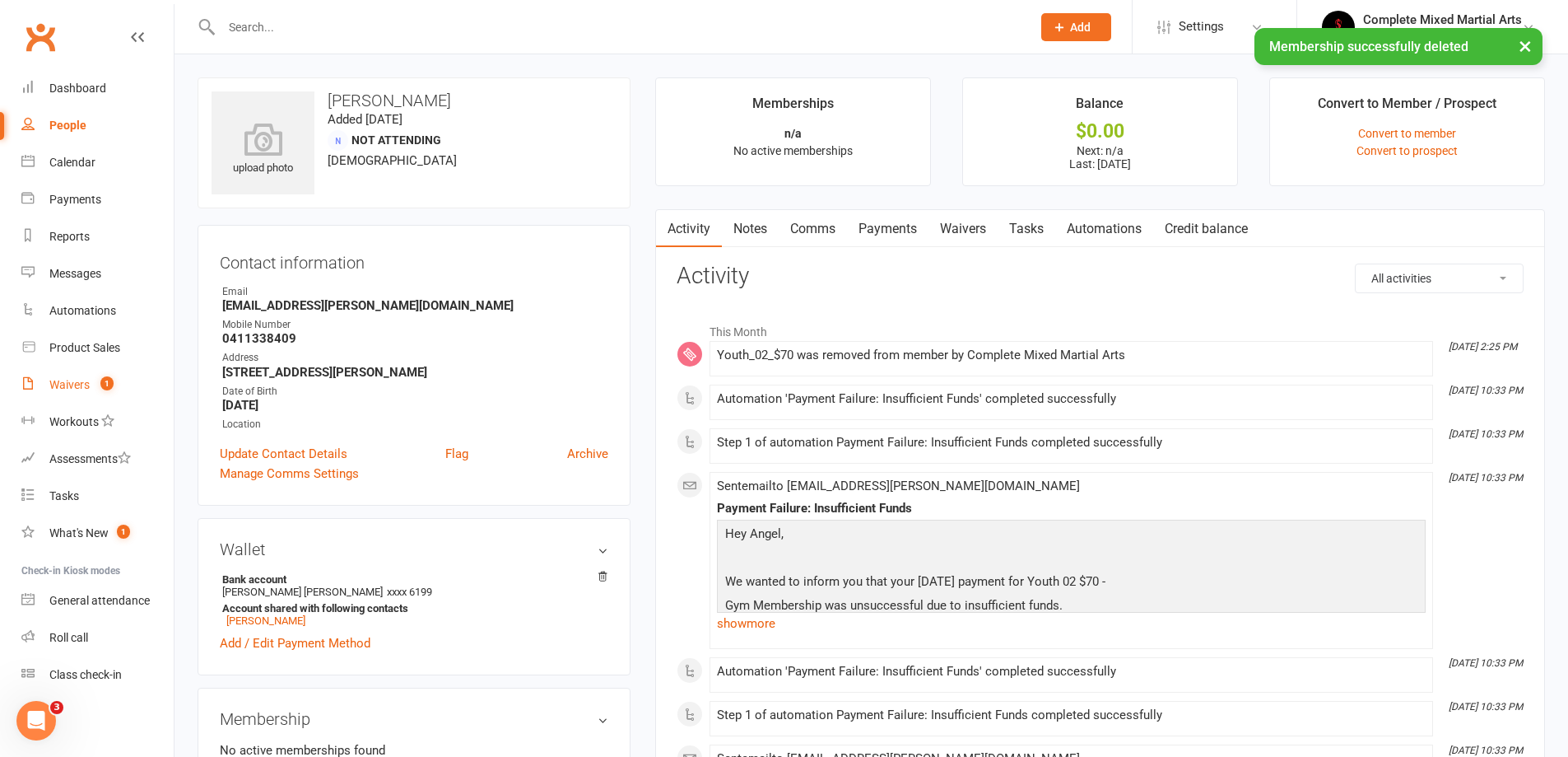
click at [62, 389] on div "Waivers" at bounding box center [69, 384] width 40 height 14
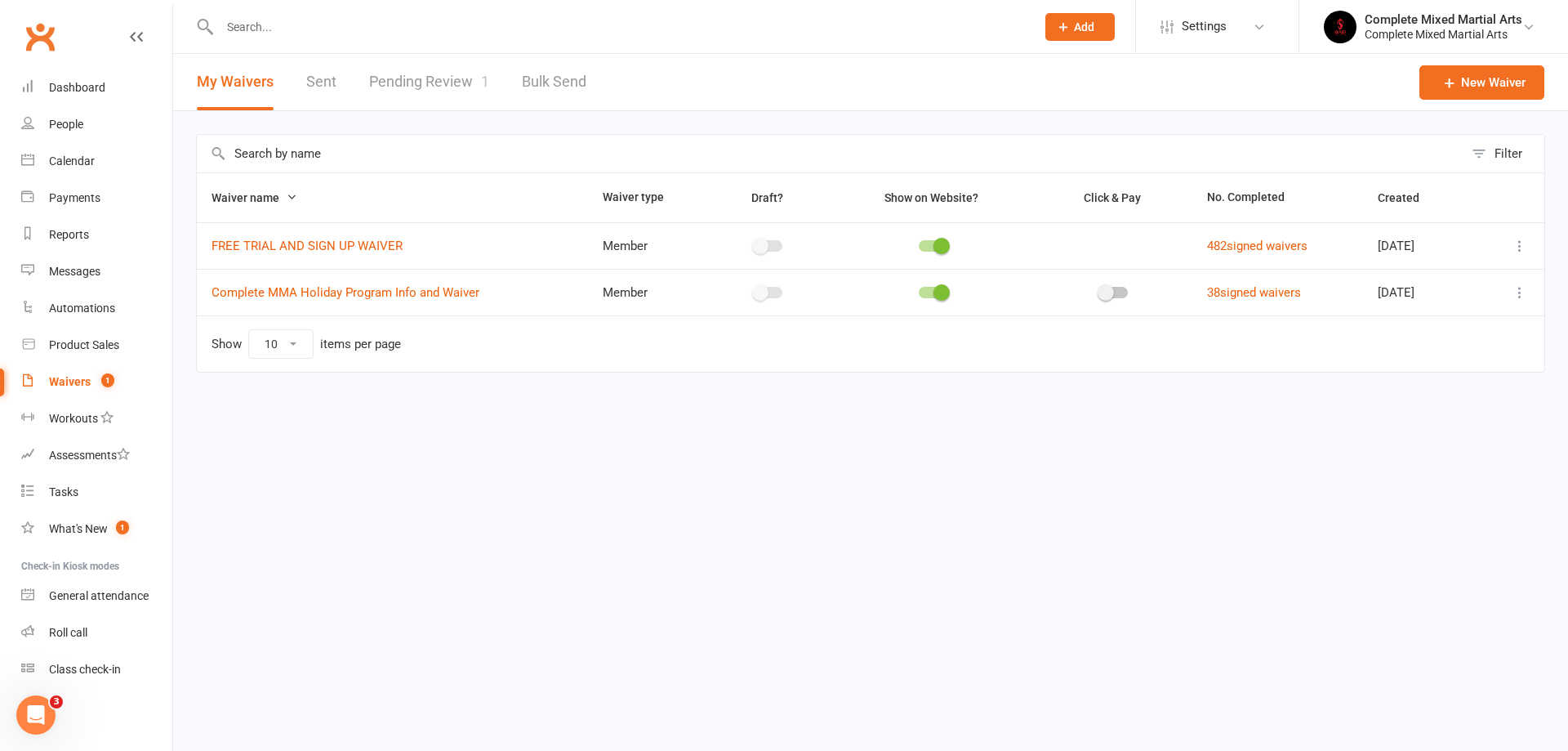
click at [405, 70] on link "Pending Review 1" at bounding box center [428, 82] width 120 height 57
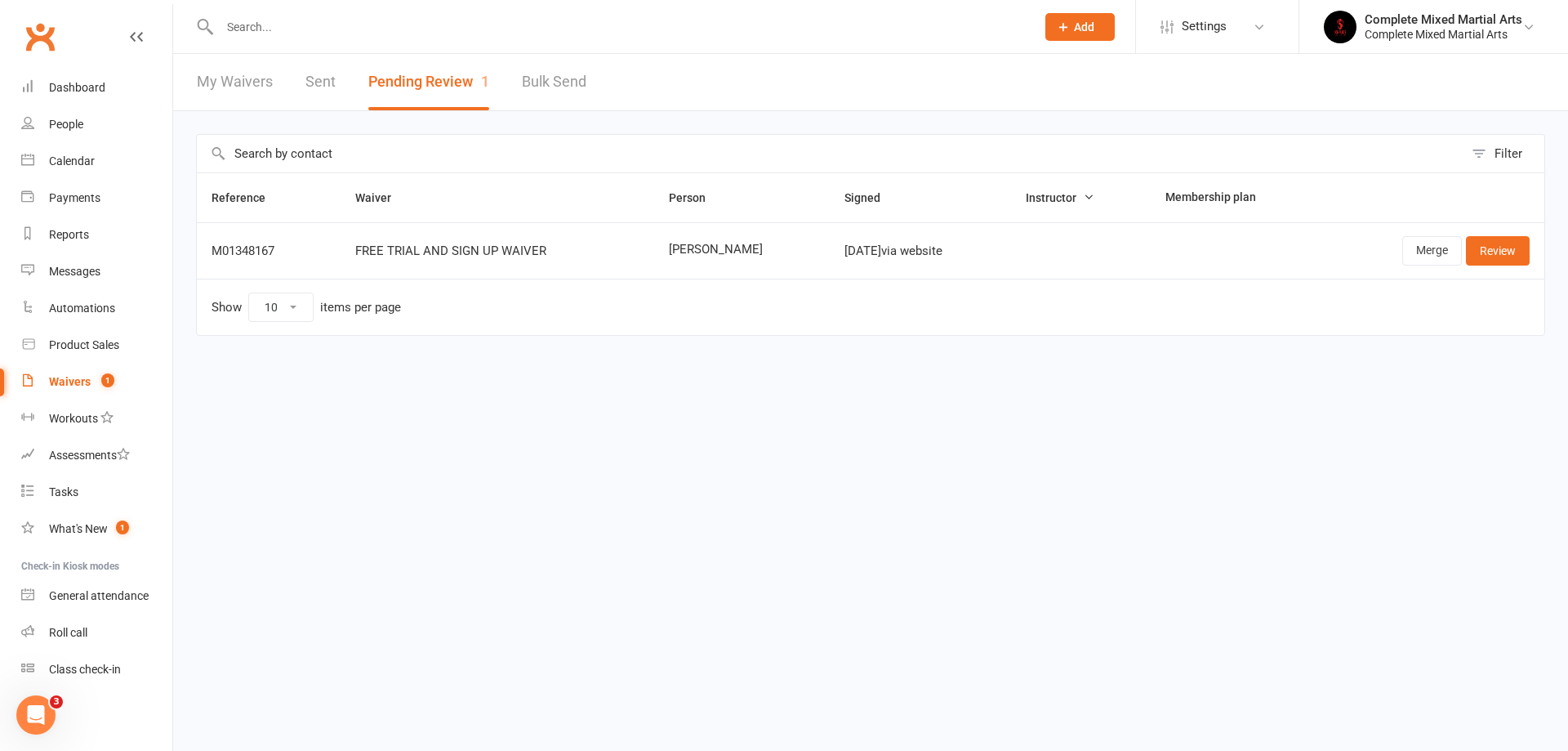
click at [219, 90] on link "My Waivers" at bounding box center [235, 82] width 76 height 57
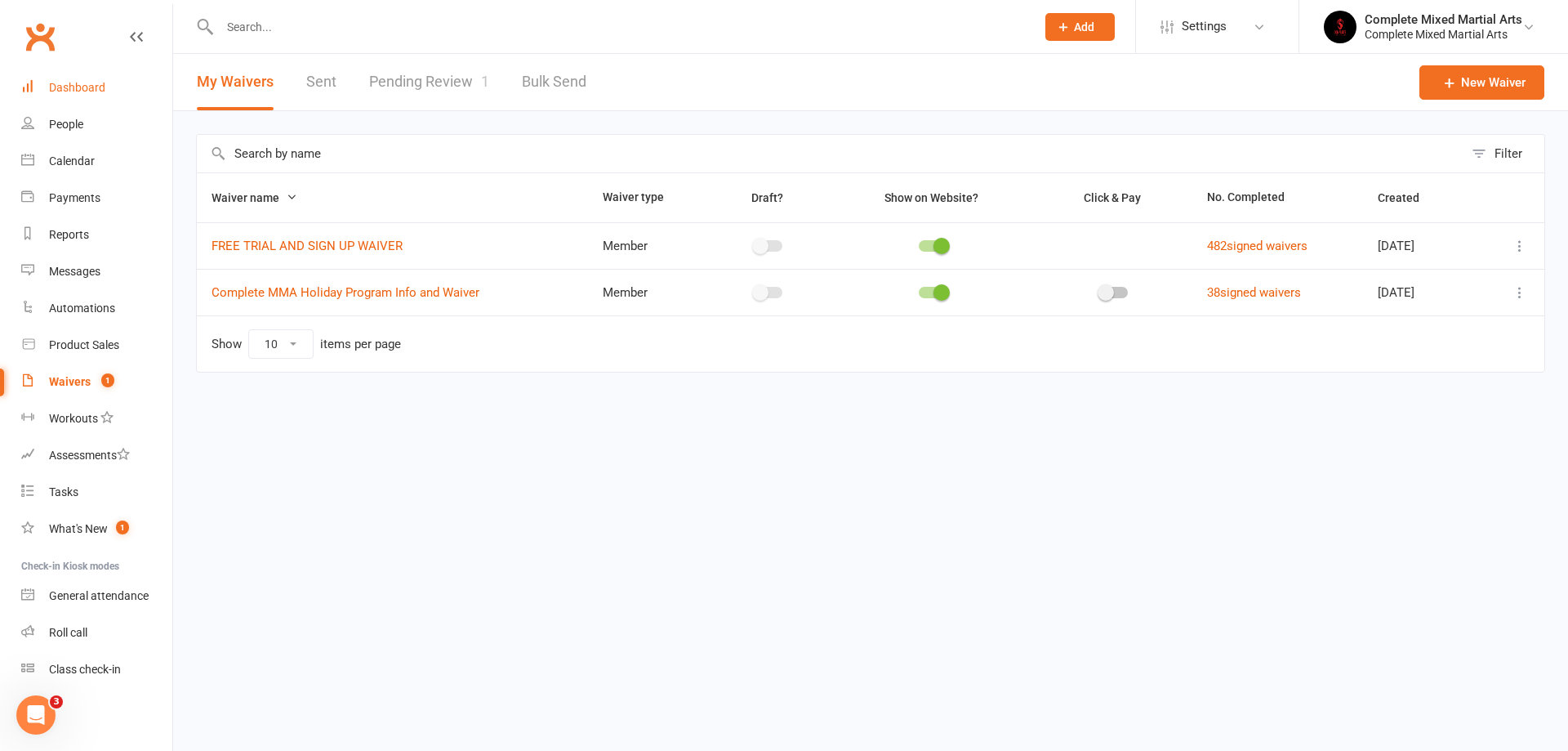
click at [61, 87] on div "Dashboard" at bounding box center [77, 87] width 57 height 14
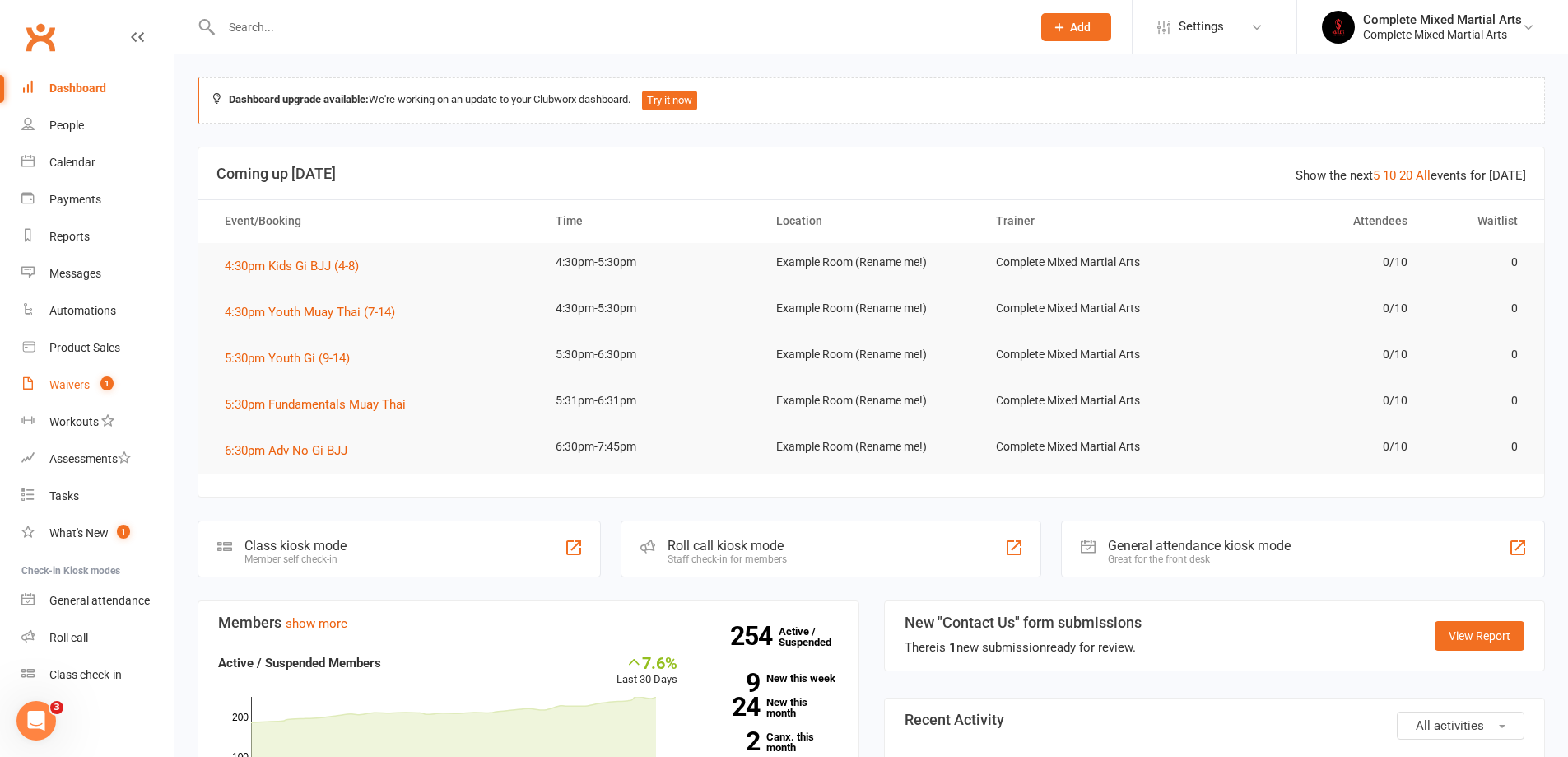
click at [121, 377] on link "Waivers 1" at bounding box center [98, 385] width 152 height 37
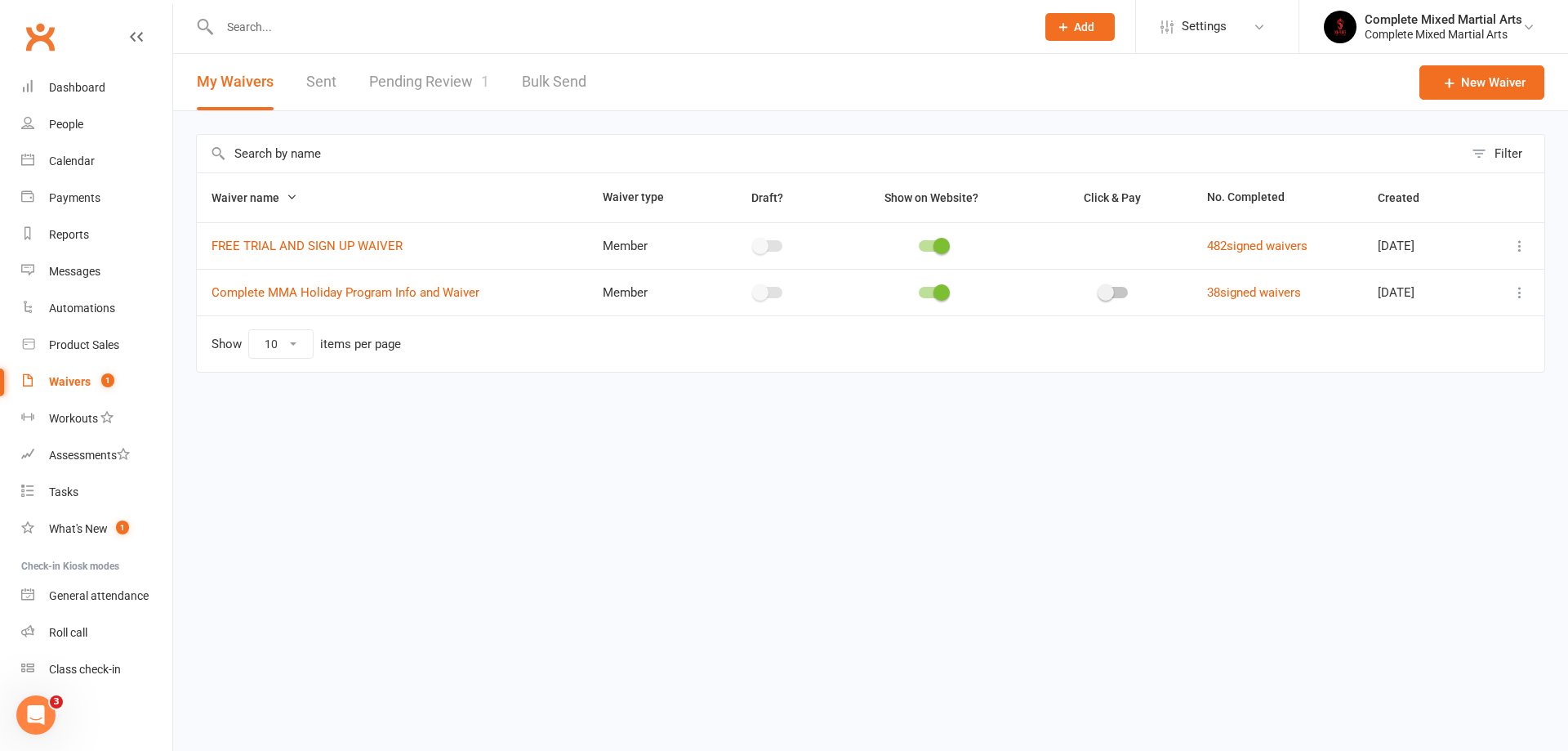
click at [413, 84] on link "Pending Review 1" at bounding box center [428, 82] width 120 height 57
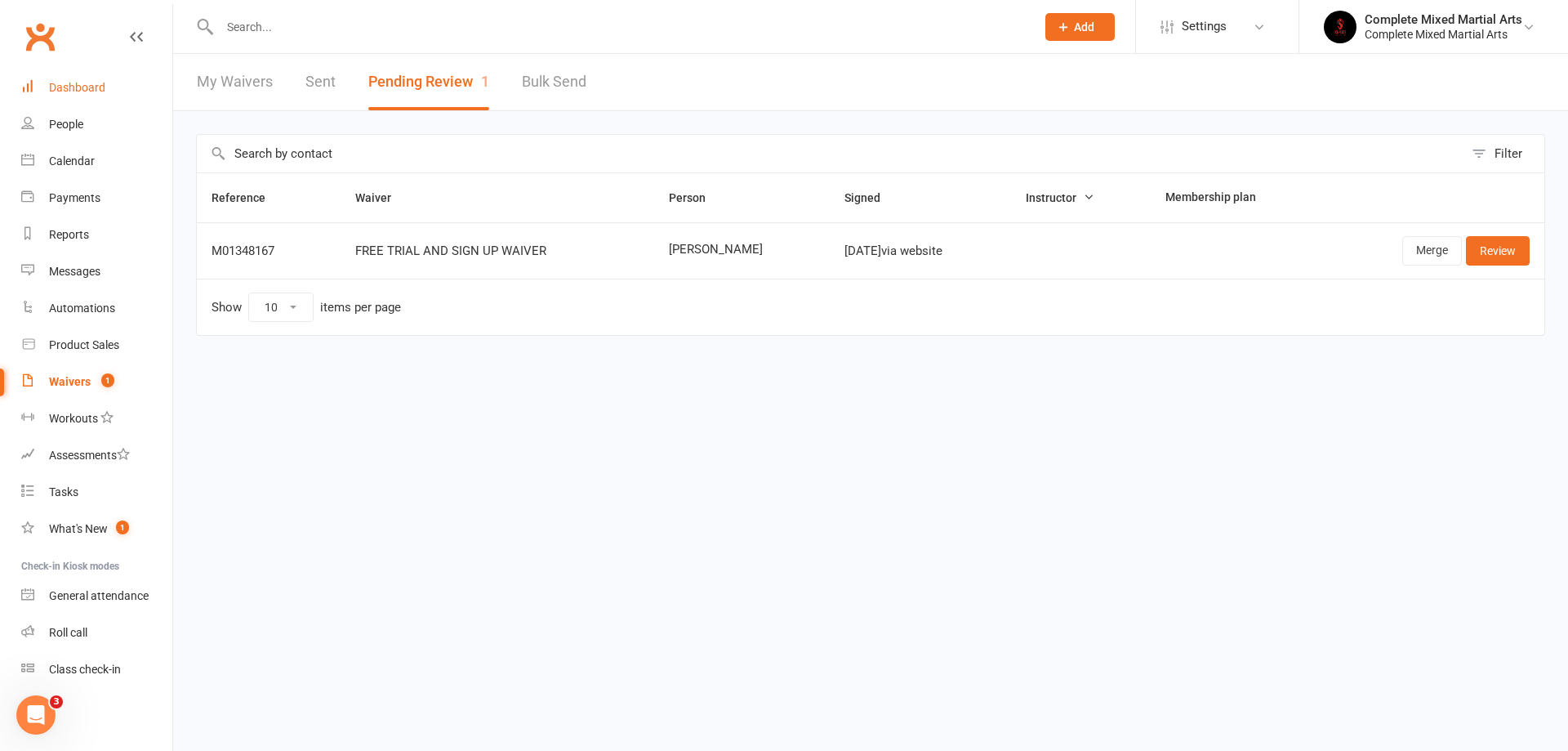
click at [68, 94] on div "Dashboard" at bounding box center [77, 87] width 57 height 14
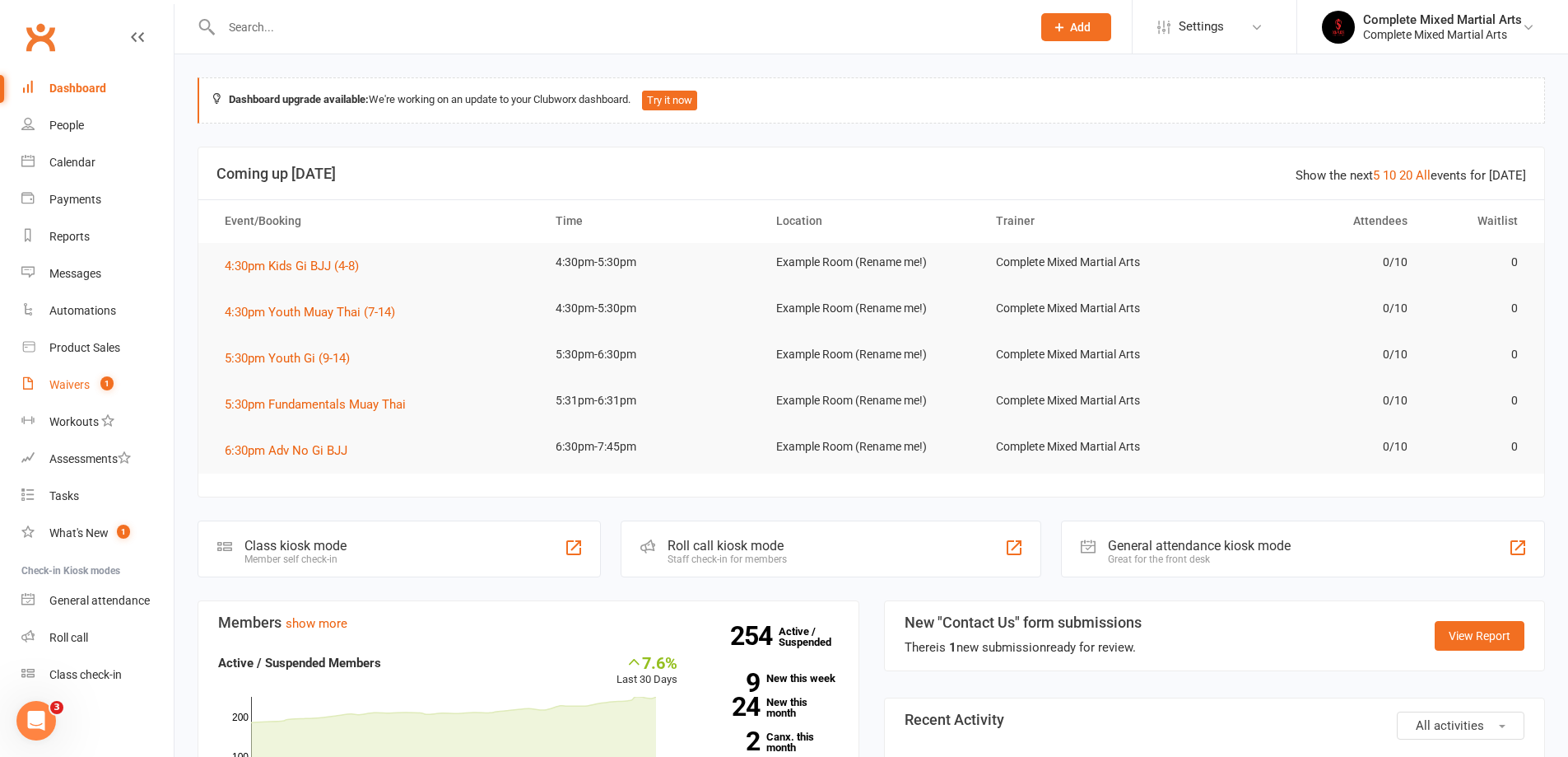
click at [87, 398] on link "Waivers 1" at bounding box center [98, 385] width 152 height 37
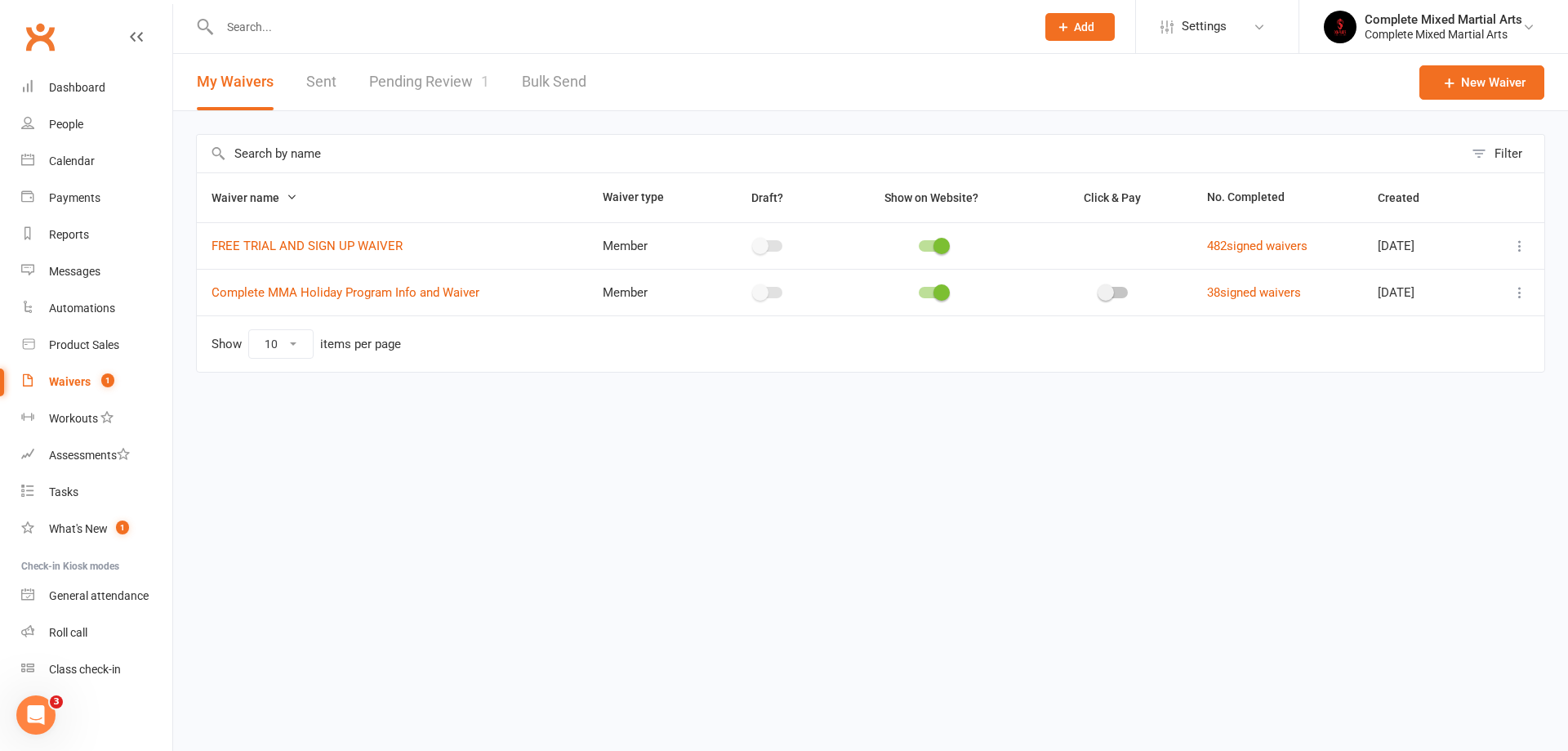
click at [392, 82] on link "Pending Review 1" at bounding box center [428, 82] width 120 height 57
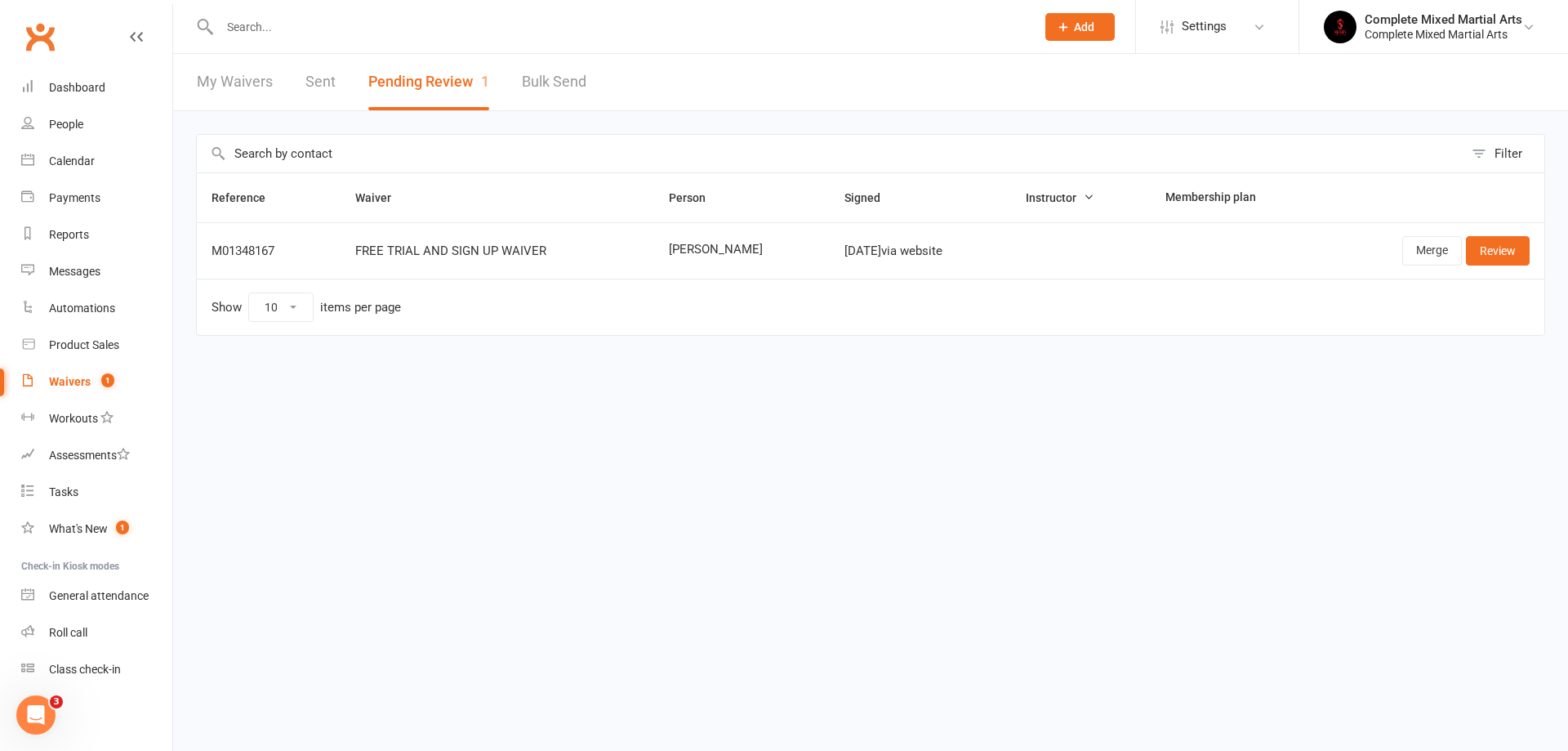
click at [231, 86] on link "My Waivers" at bounding box center [235, 82] width 76 height 57
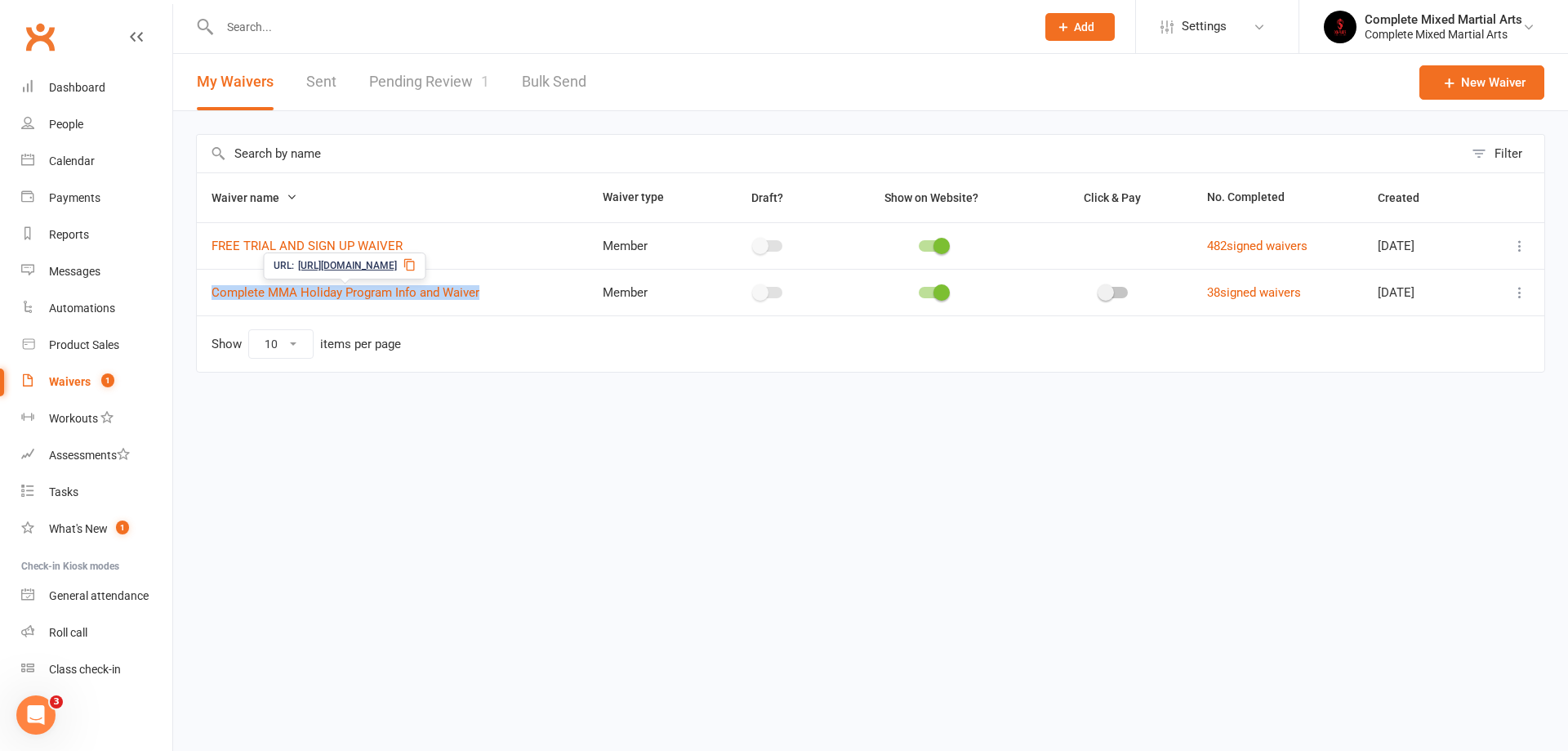
drag, startPoint x: 531, startPoint y: 302, endPoint x: 200, endPoint y: 287, distance: 331.3
click at [200, 287] on td "Complete MMA Holiday Program Info and Waiver" at bounding box center [392, 292] width 391 height 47
click at [417, 242] on td "FREE TRIAL AND SIGN UP WAIVER" at bounding box center [392, 246] width 391 height 47
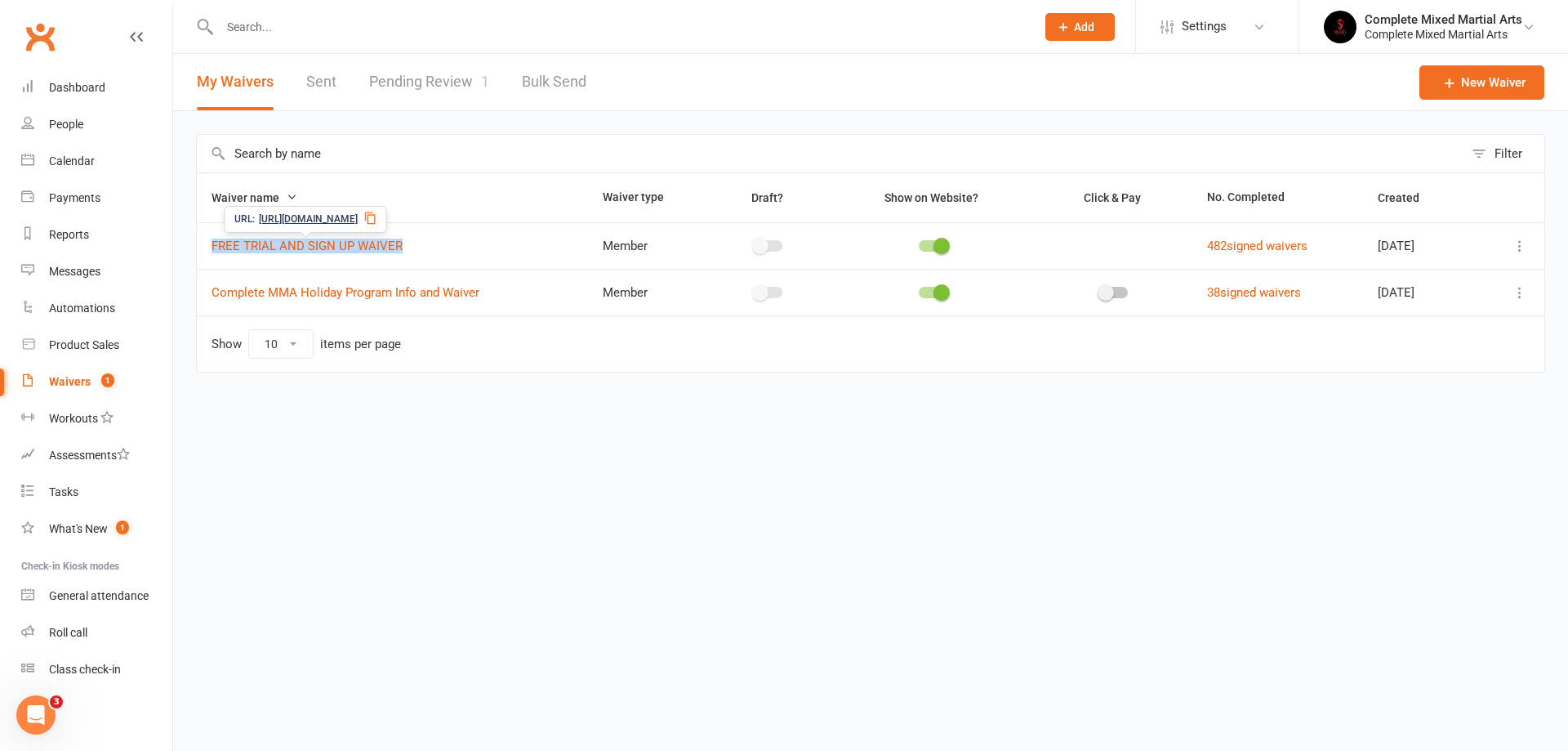
drag, startPoint x: 400, startPoint y: 247, endPoint x: 209, endPoint y: 250, distance: 191.0
click at [209, 250] on td "FREE TRIAL AND SIGN UP WAIVER" at bounding box center [392, 246] width 391 height 47
click at [633, 328] on td "Show 10 25 50 100 items per page" at bounding box center [870, 343] width 1347 height 57
click at [73, 86] on div "Dashboard" at bounding box center [77, 87] width 57 height 14
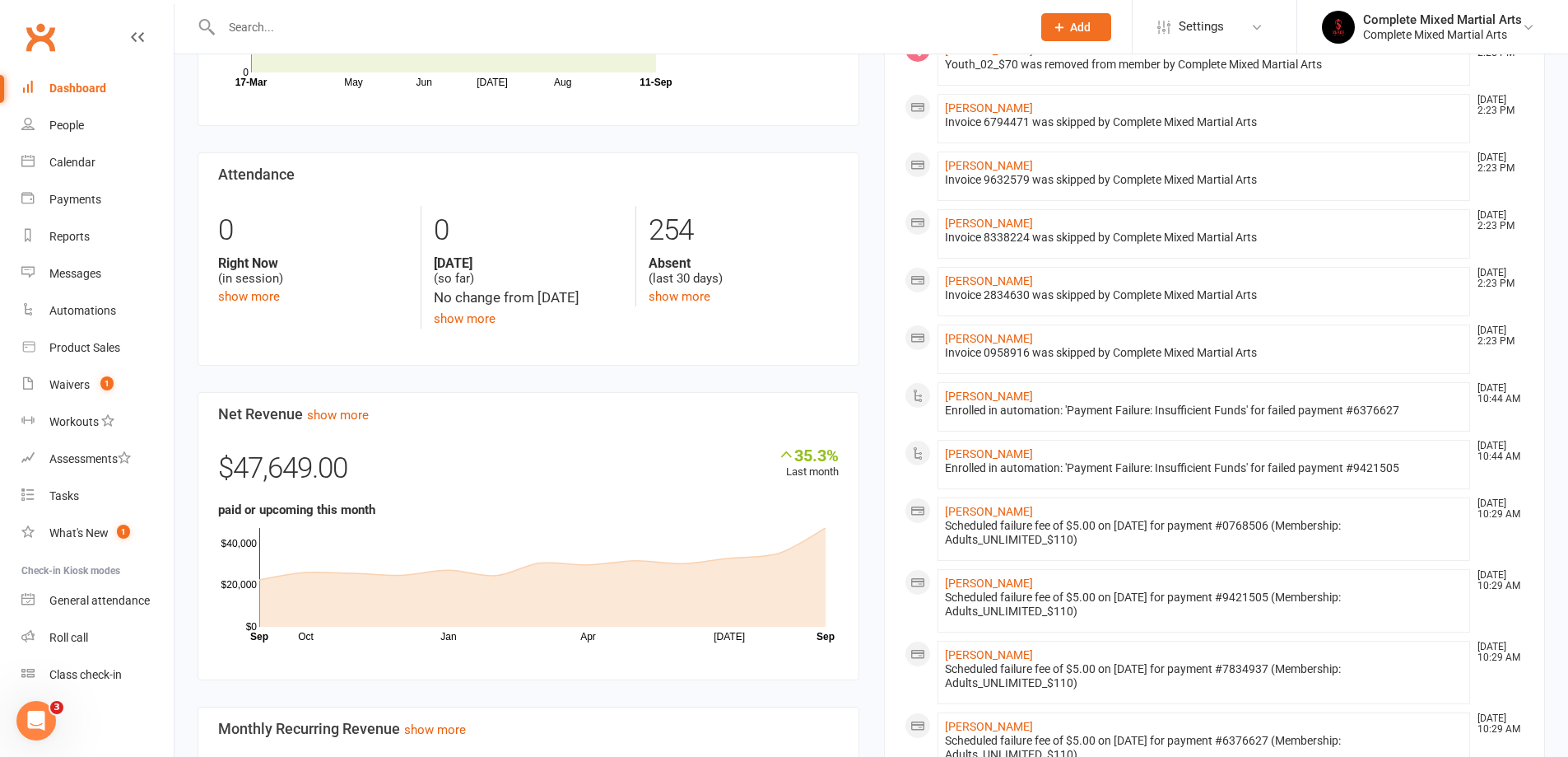
scroll to position [741, 0]
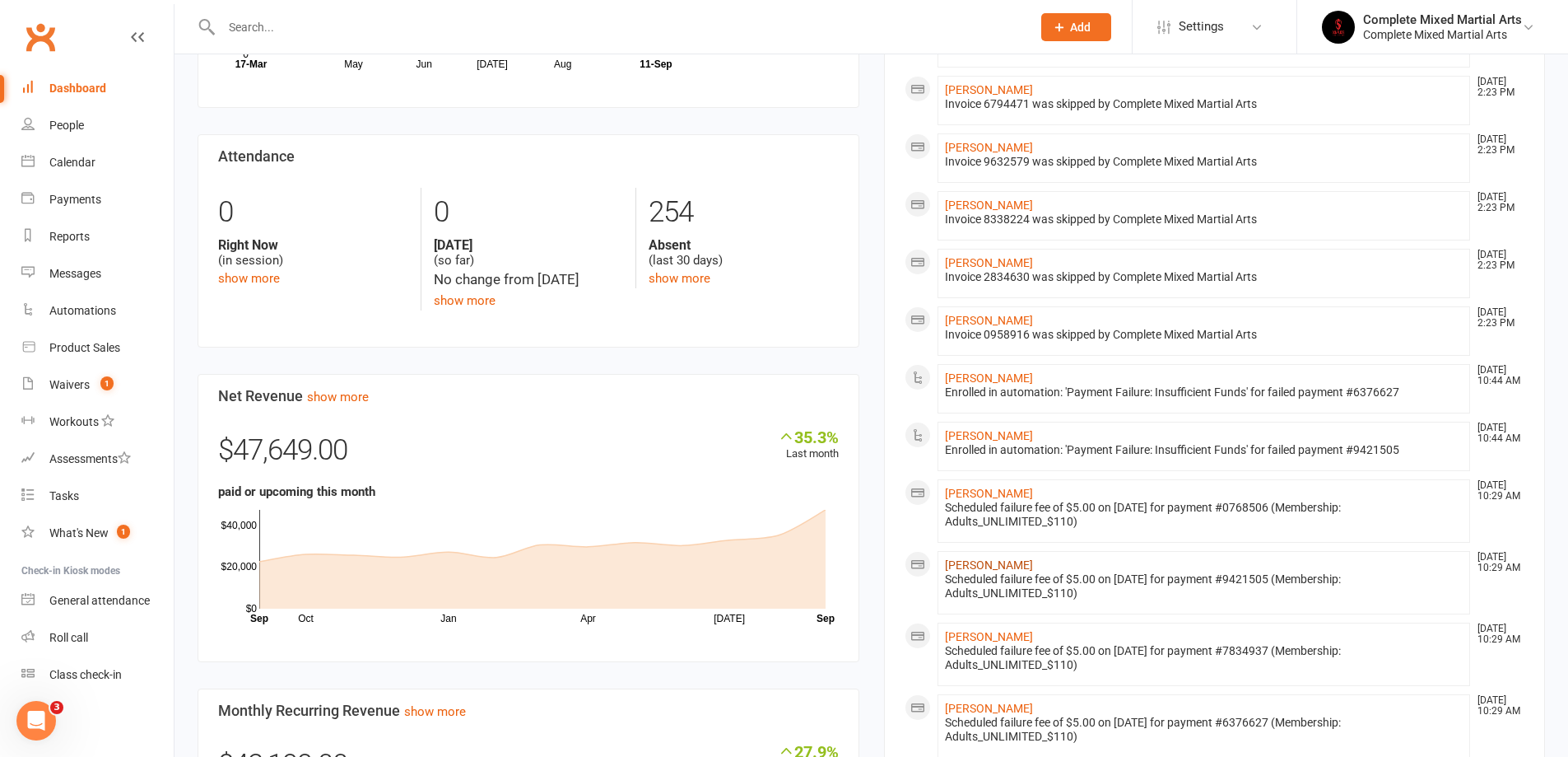
click at [997, 571] on link "[PERSON_NAME]" at bounding box center [988, 565] width 88 height 14
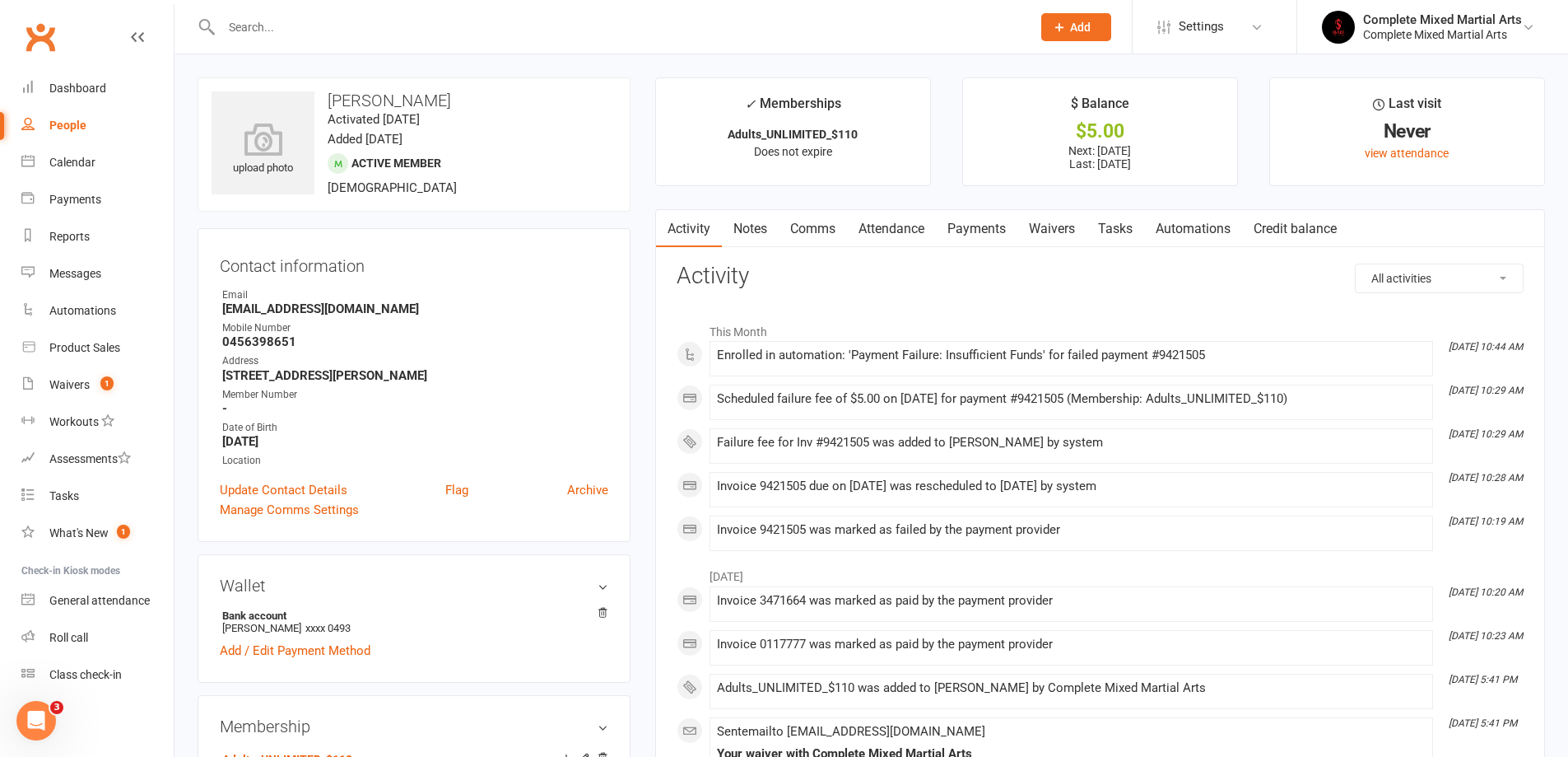
click at [984, 231] on link "Payments" at bounding box center [976, 229] width 82 height 38
